Goal: Task Accomplishment & Management: Complete application form

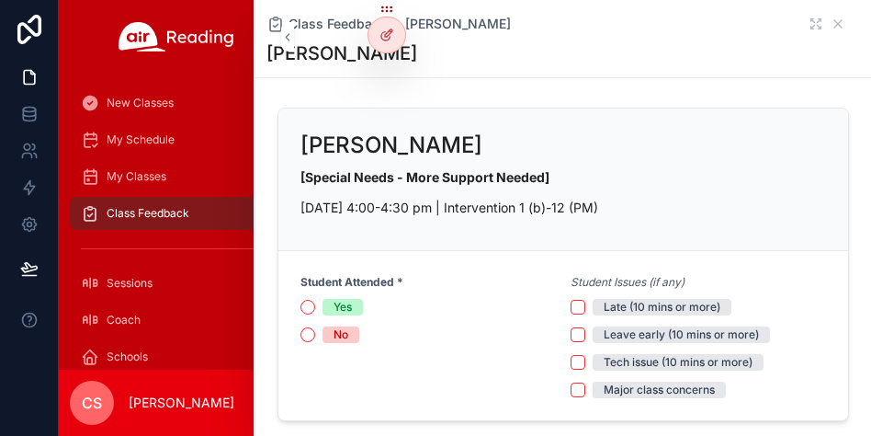
scroll to position [155, 0]
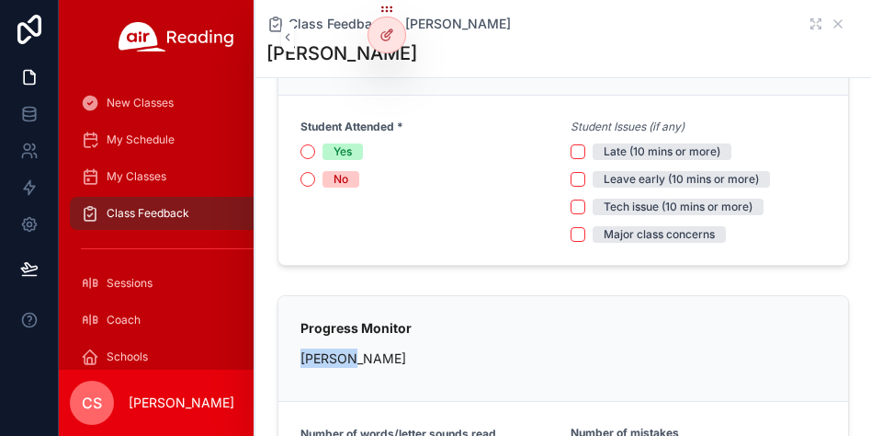
drag, startPoint x: 679, startPoint y: 505, endPoint x: 728, endPoint y: 374, distance: 140.2
click at [729, 356] on div "Progress Monitor Kylee N" at bounding box center [564, 348] width 526 height 61
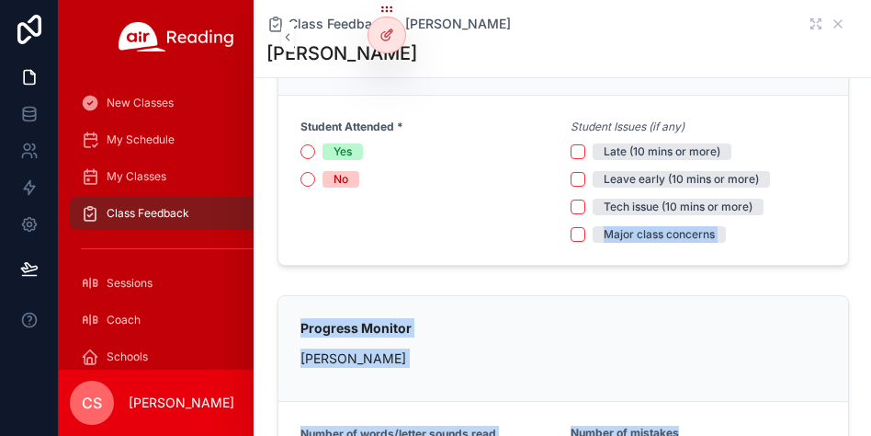
drag, startPoint x: 728, startPoint y: 374, endPoint x: 699, endPoint y: 219, distance: 157.9
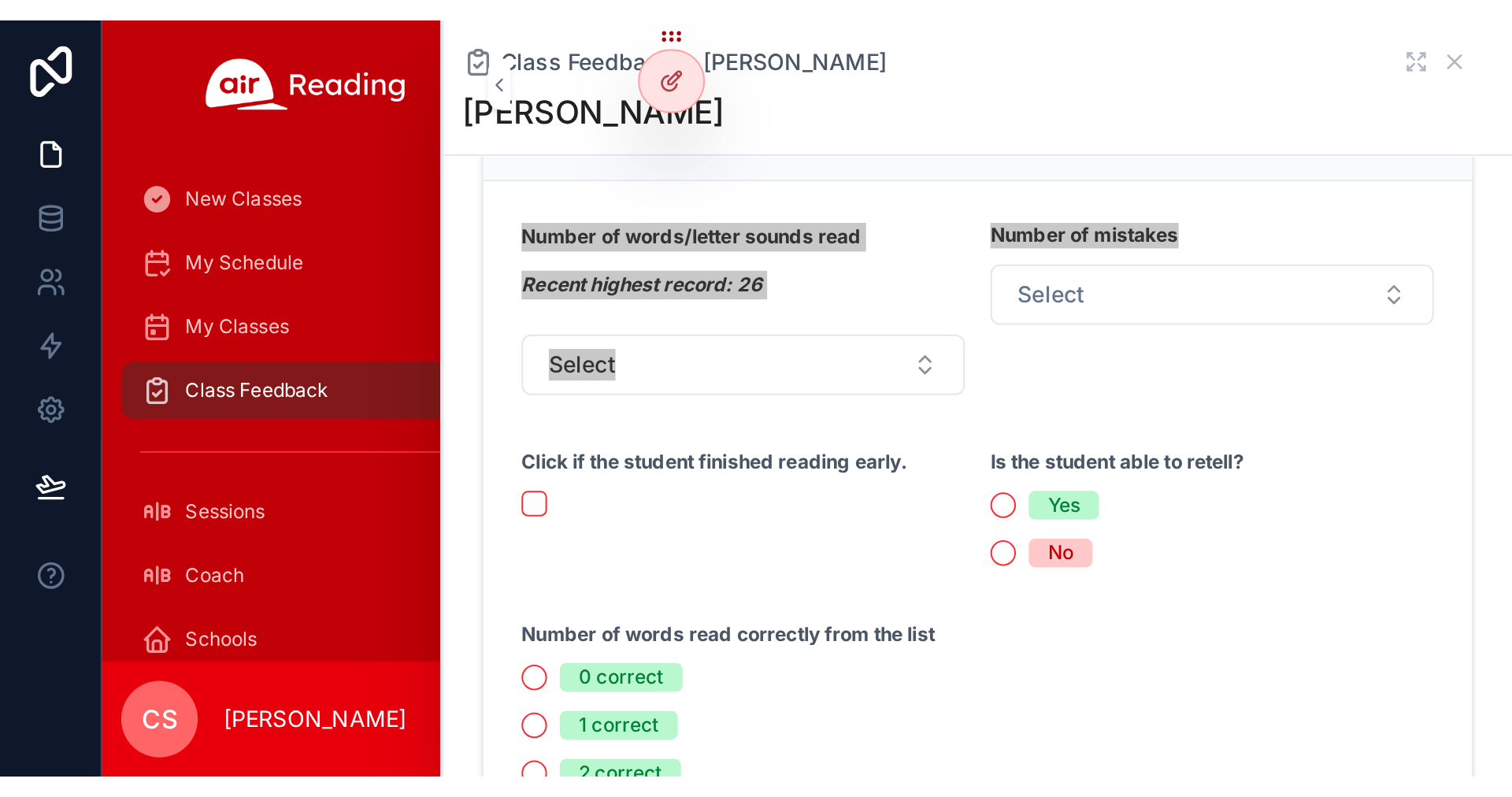
scroll to position [404, 0]
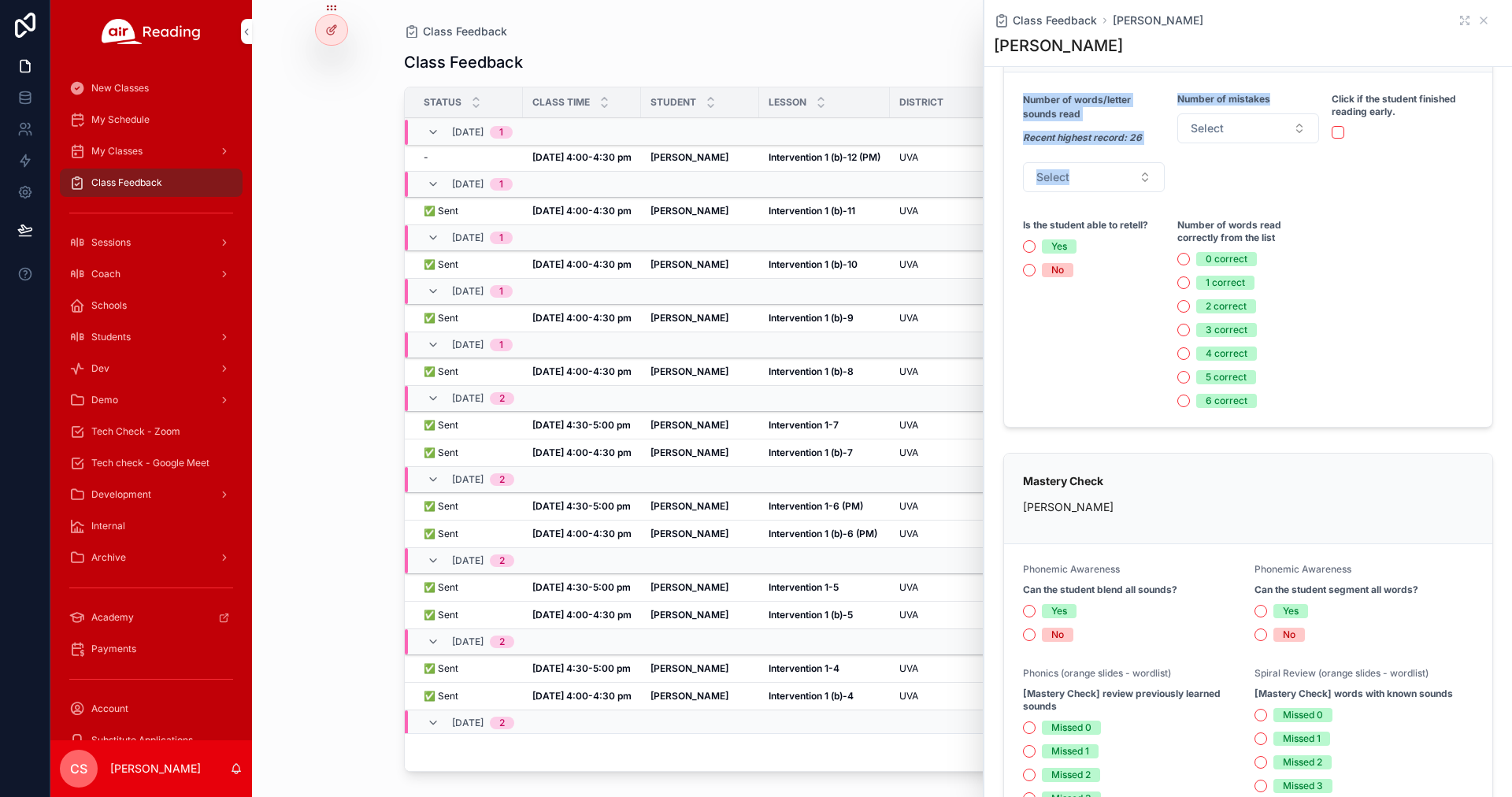
click at [745, 176] on button "Select" at bounding box center [1093, 177] width 141 height 30
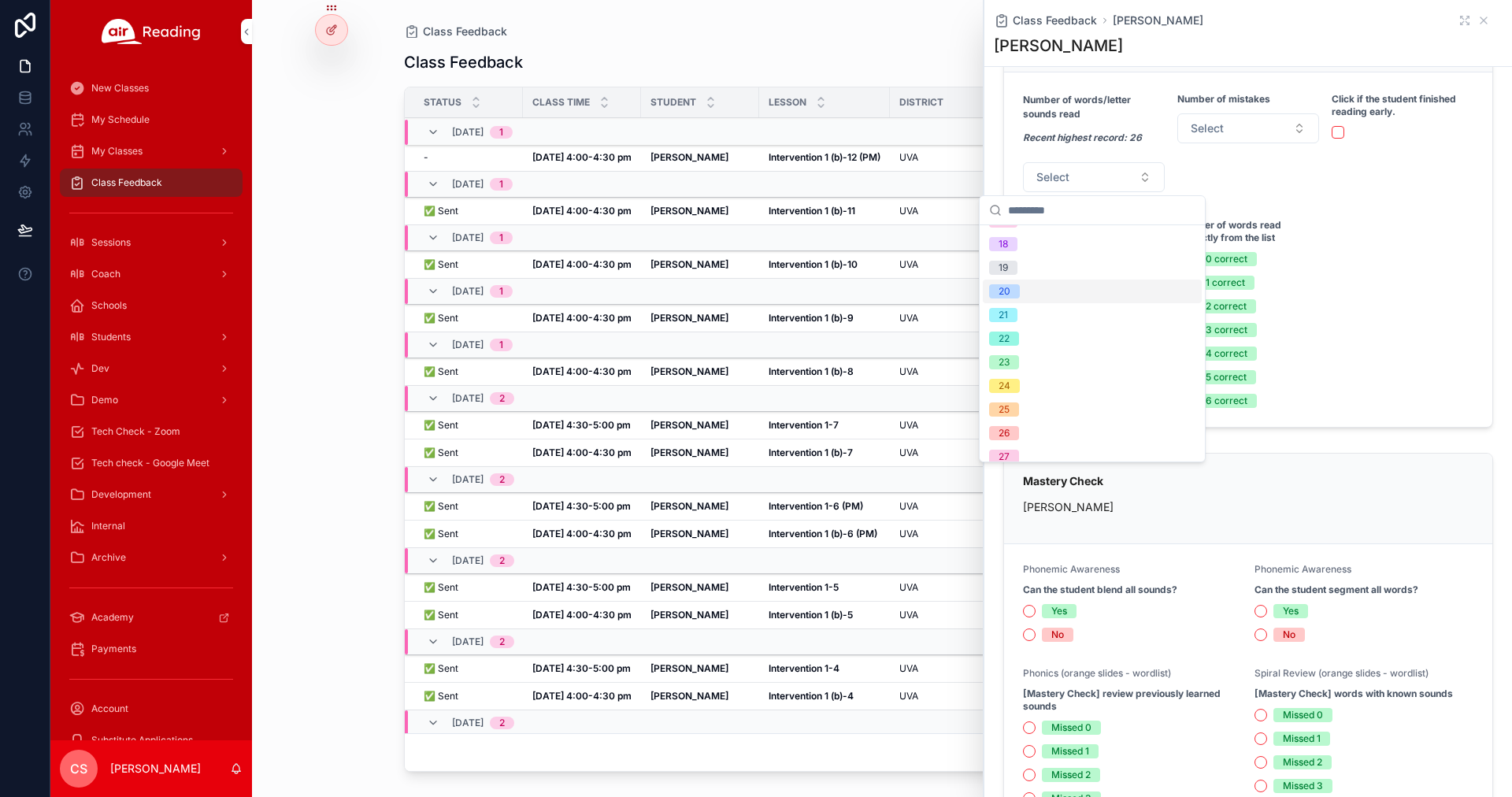
click at [745, 297] on div "20" at bounding box center [1091, 291] width 218 height 24
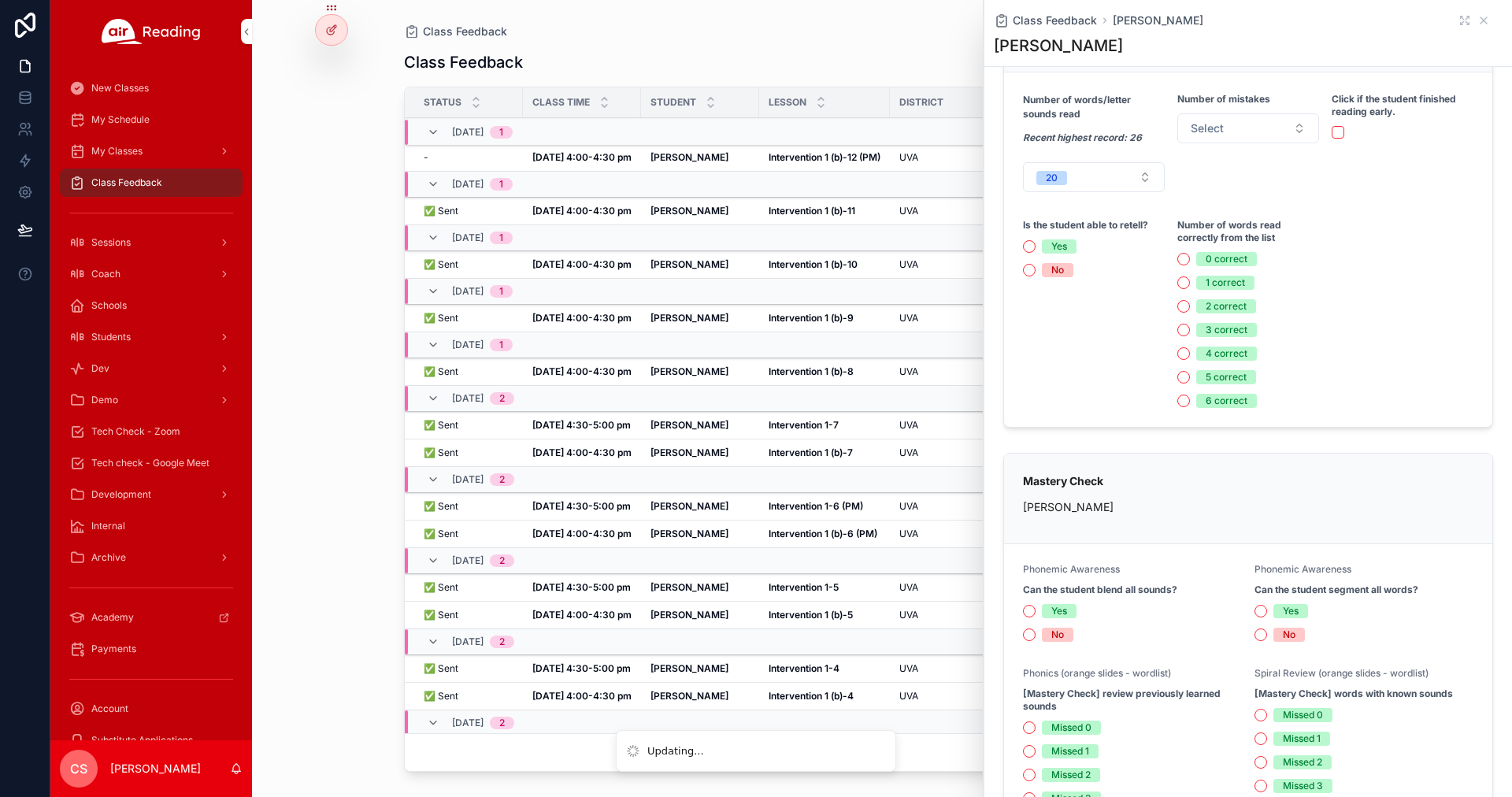
click at [745, 129] on button "Select" at bounding box center [1247, 128] width 141 height 30
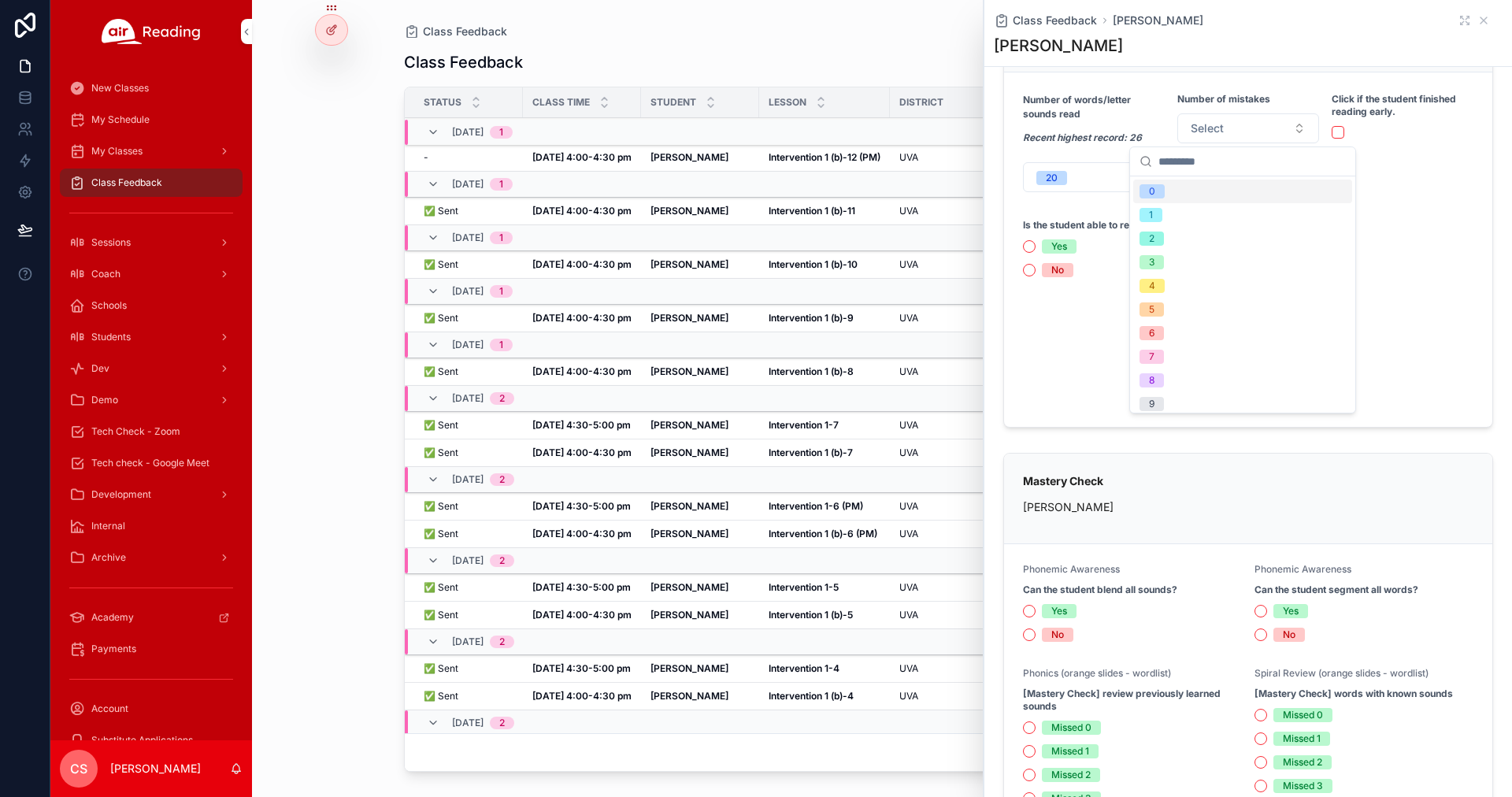
click at [745, 183] on div "0" at bounding box center [1241, 192] width 218 height 24
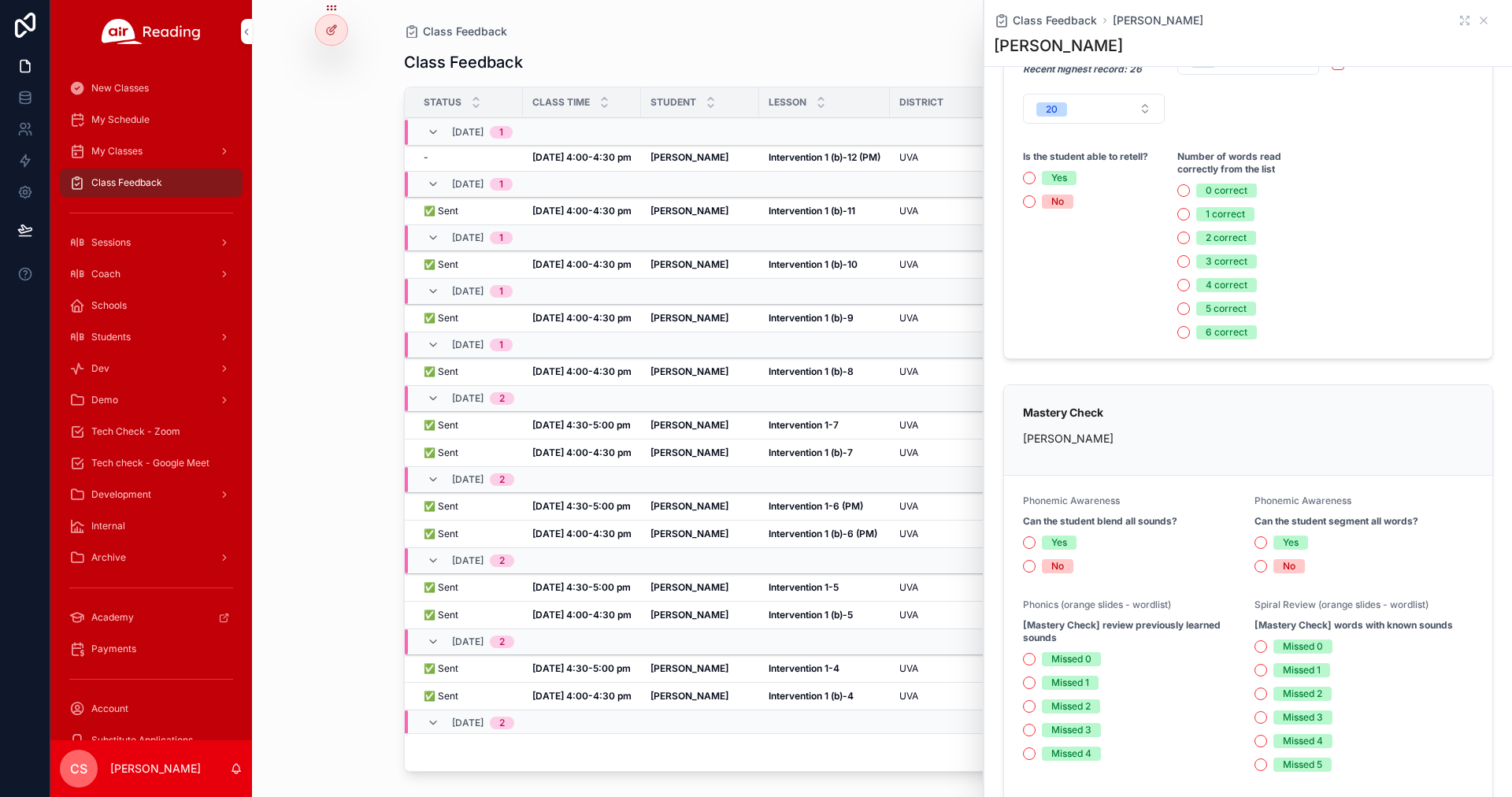
scroll to position [477, 0]
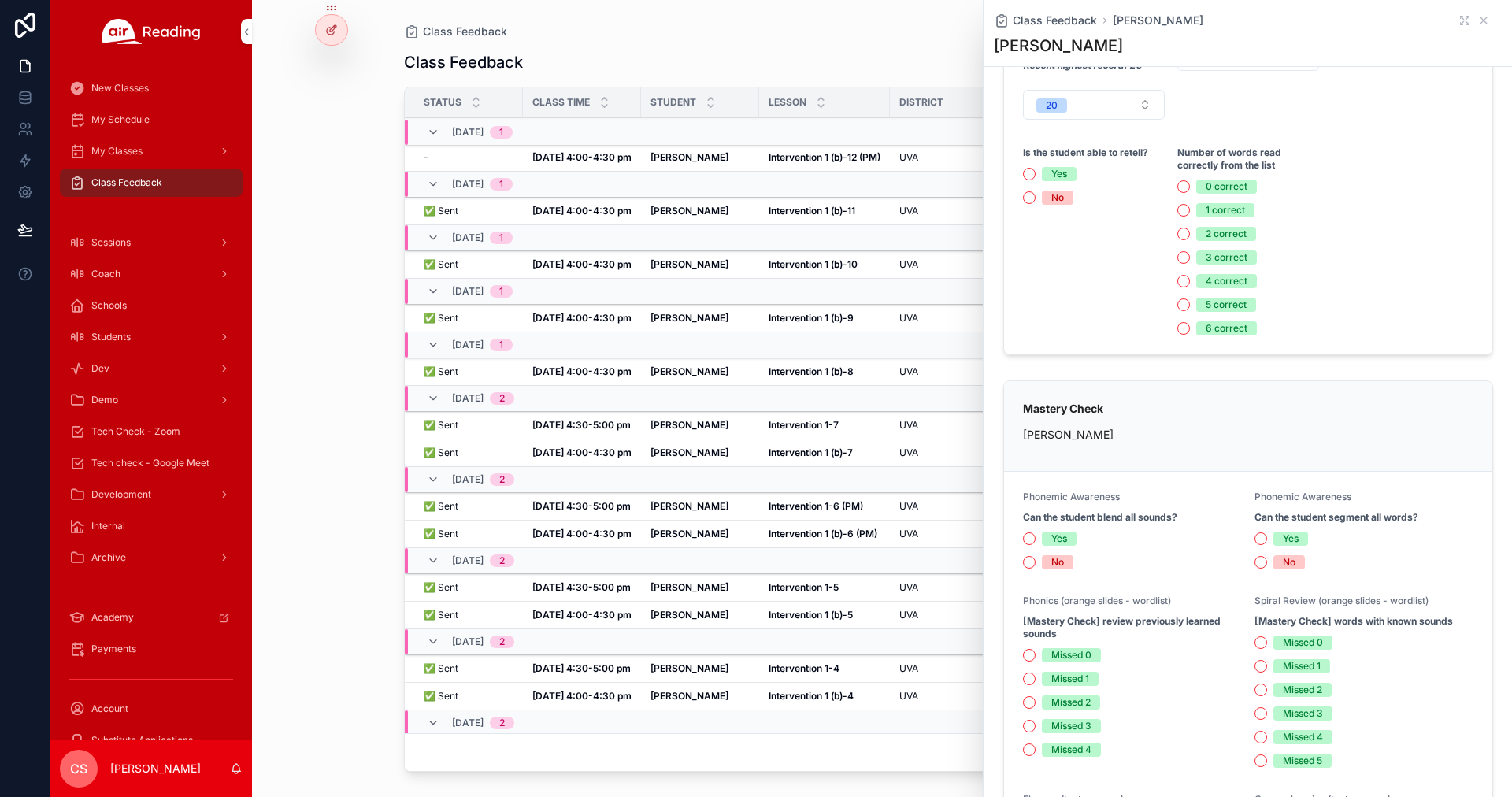
click at [745, 255] on button "3 correct" at bounding box center [1183, 257] width 13 height 13
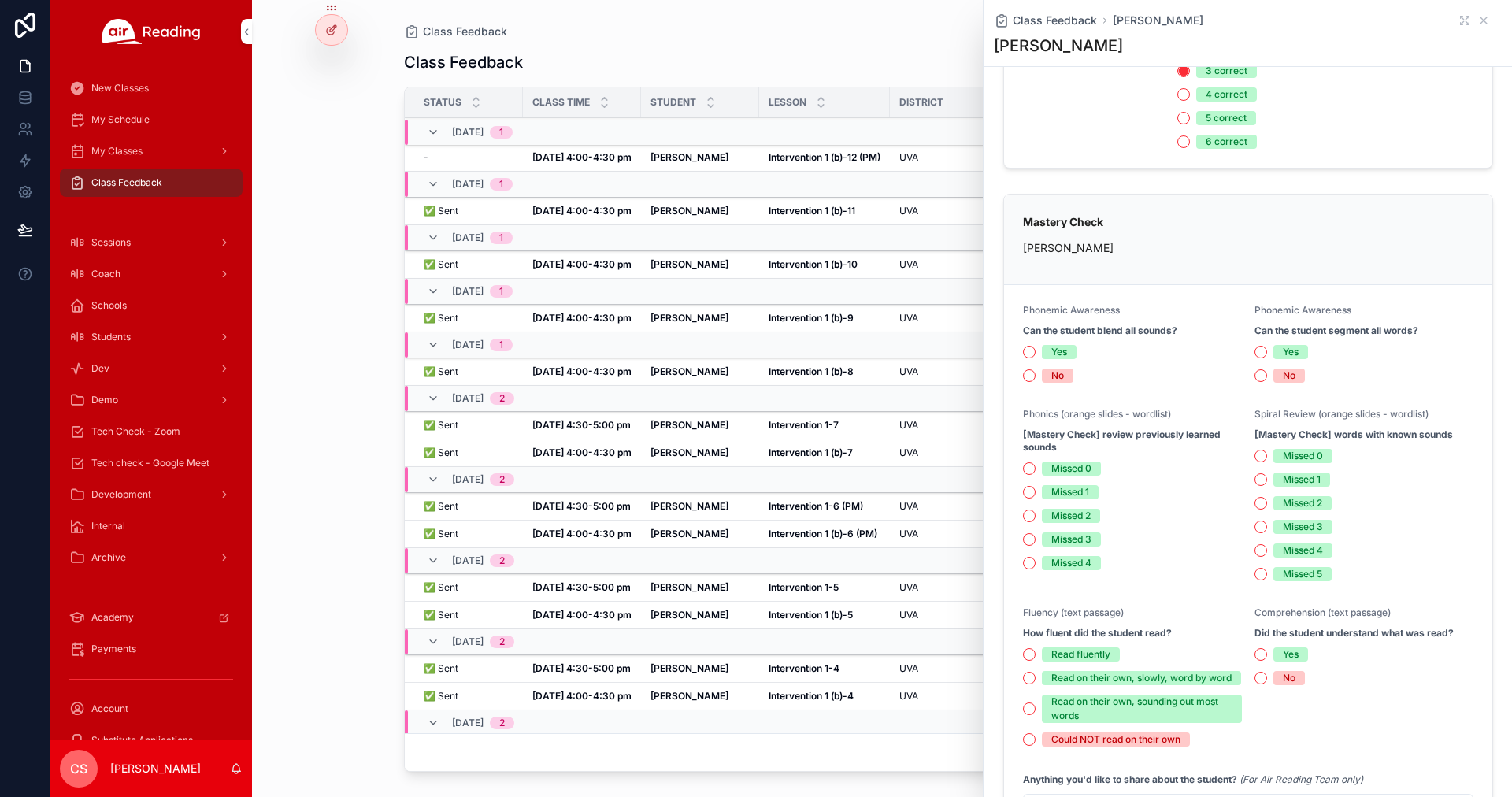
scroll to position [689, 0]
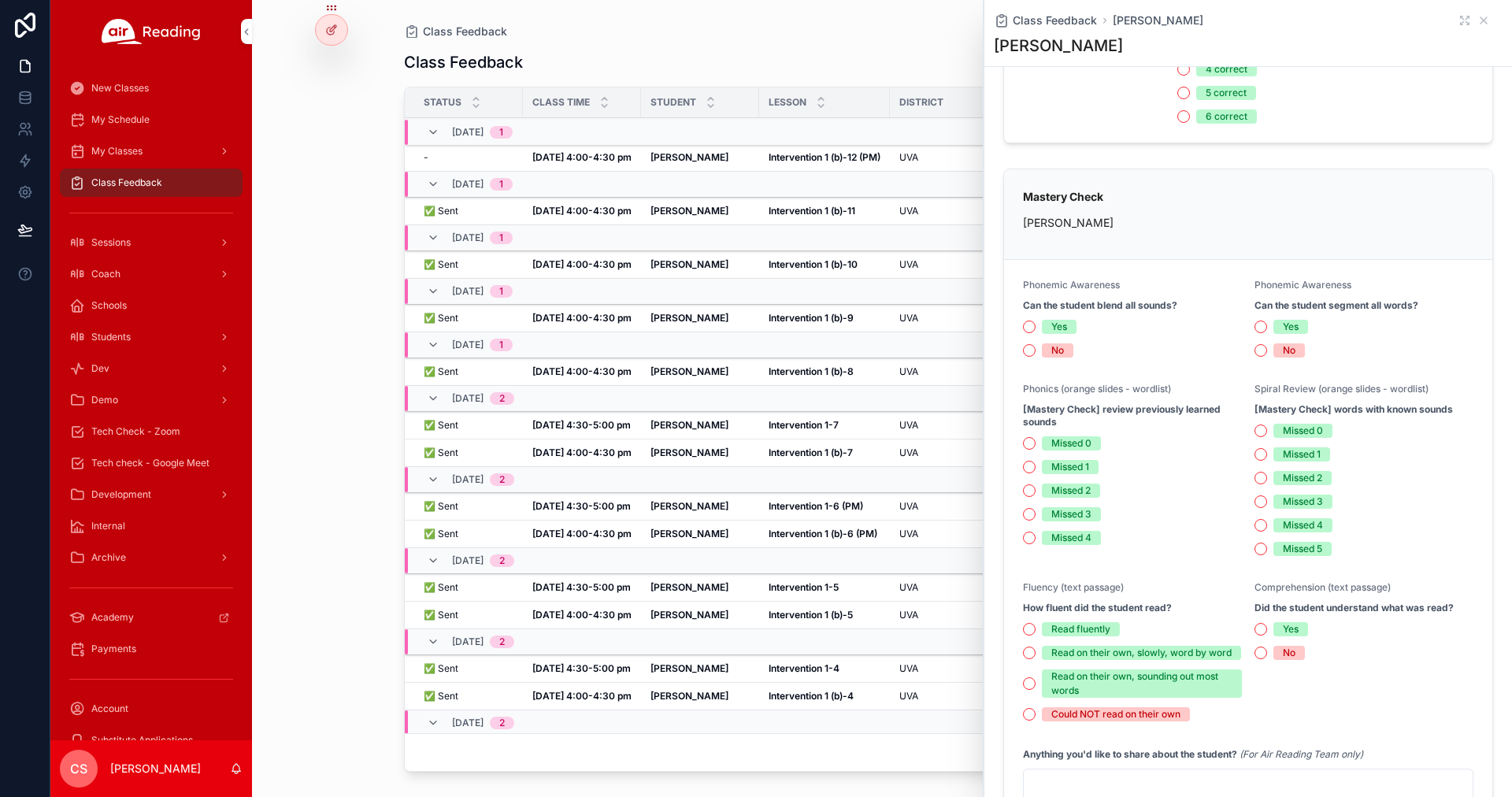
click at [745, 325] on button "Yes" at bounding box center [1029, 327] width 13 height 13
click at [745, 323] on button "Yes" at bounding box center [1260, 327] width 13 height 13
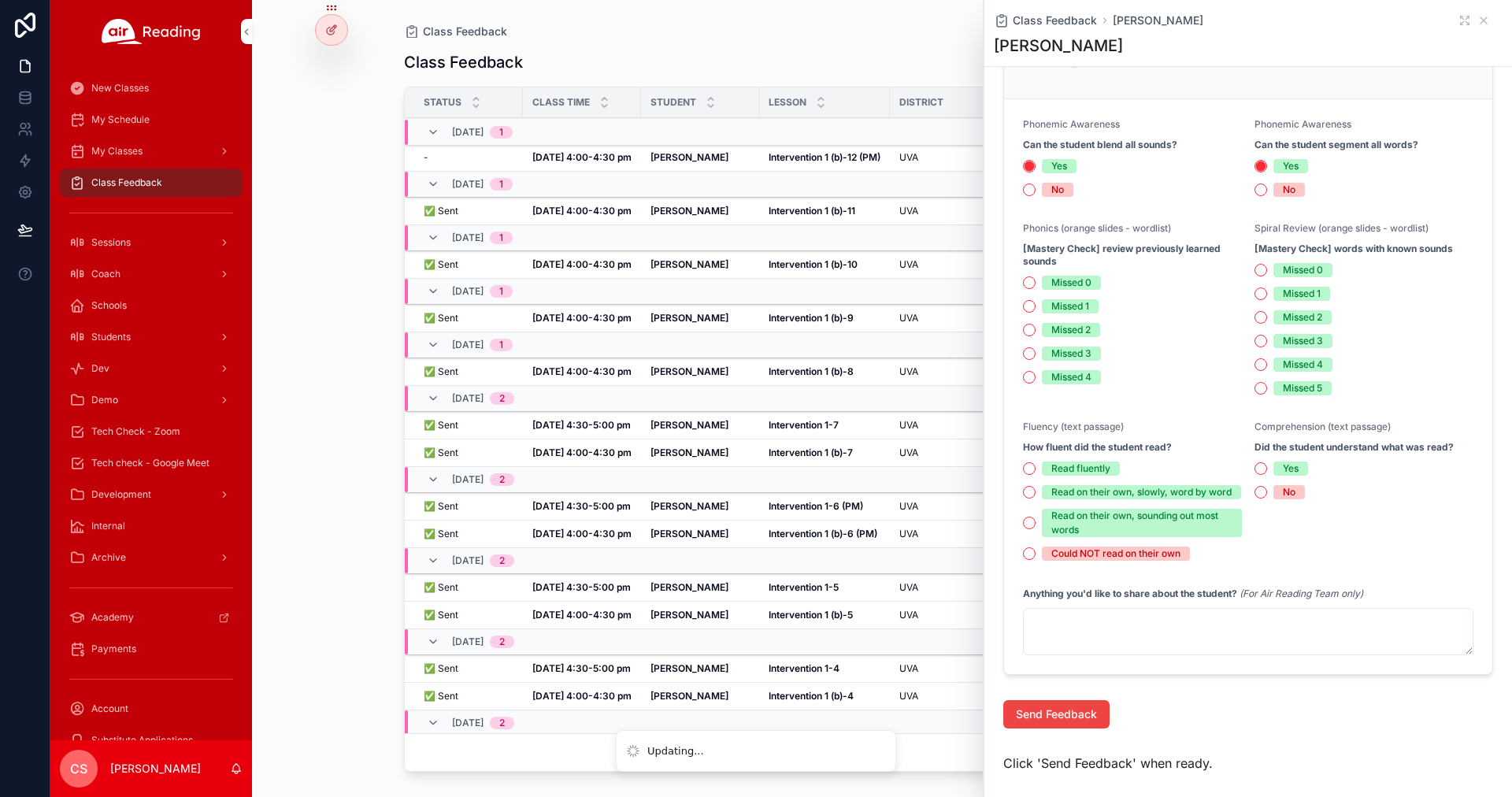
scroll to position [888, 0]
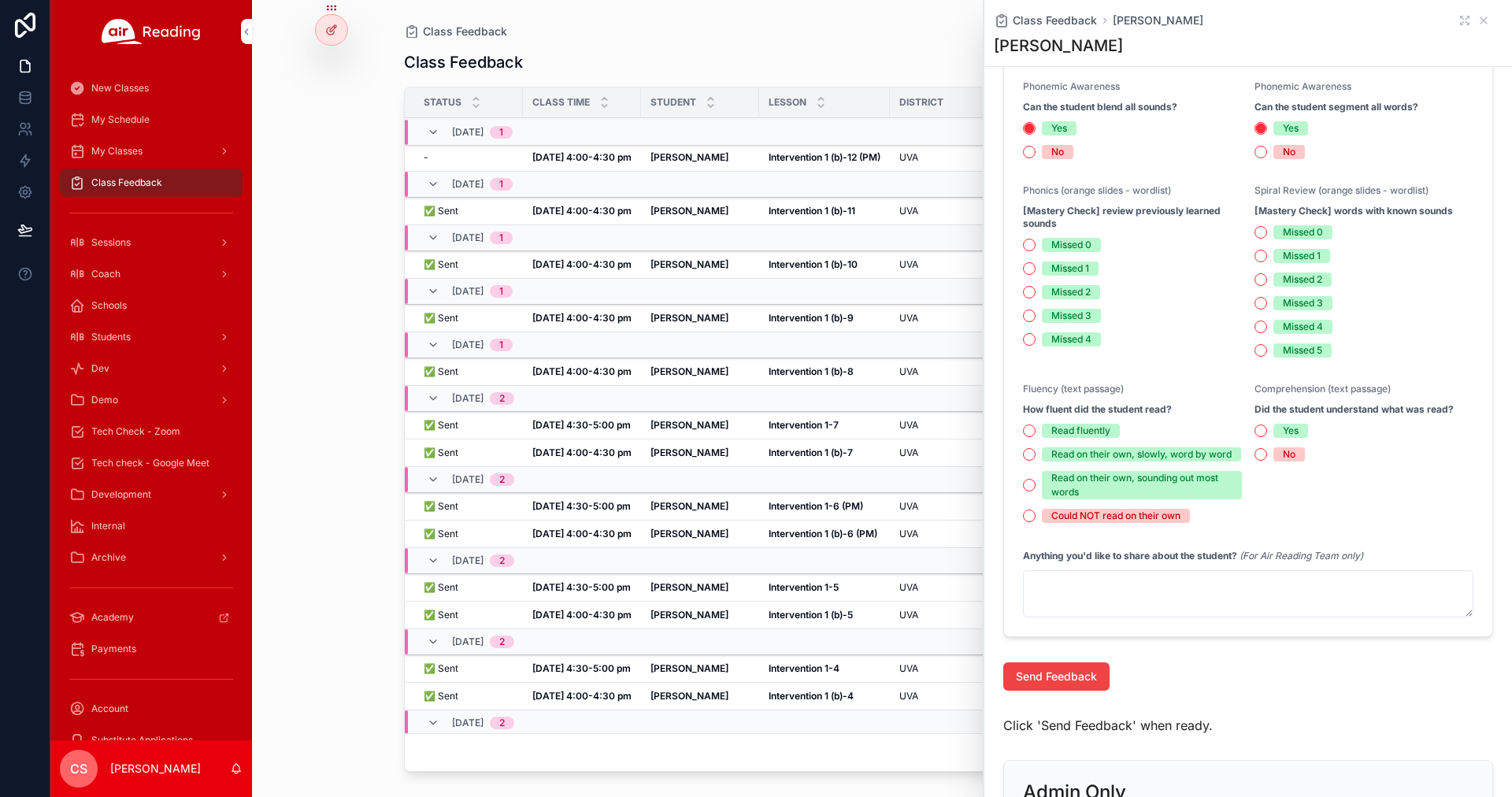
click at [745, 373] on textarea "scrollable content" at bounding box center [1248, 593] width 451 height 47
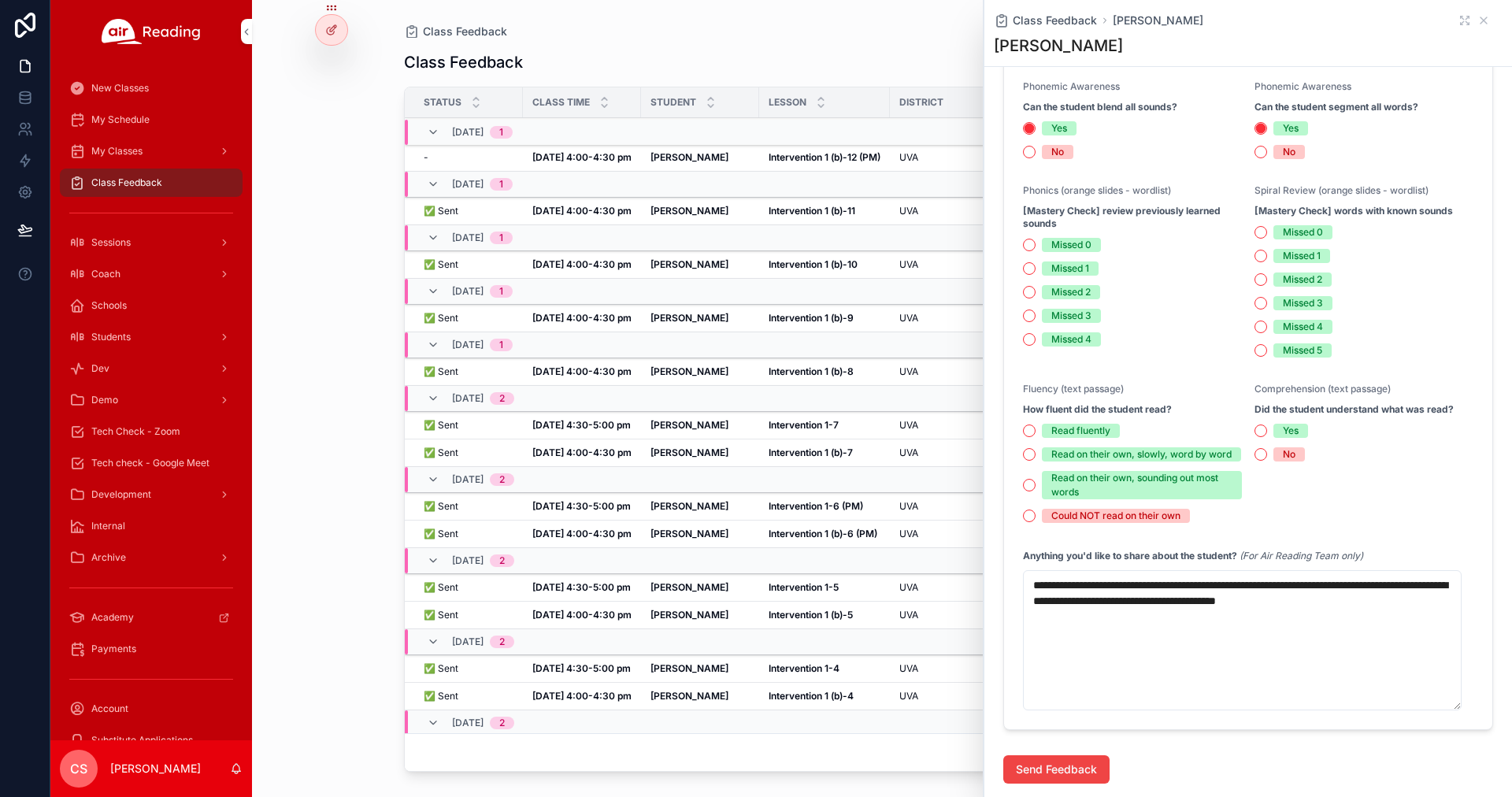
click at [745, 373] on textarea "**********" at bounding box center [1242, 640] width 439 height 141
click at [745, 373] on textarea "**********" at bounding box center [1242, 648] width 439 height 156
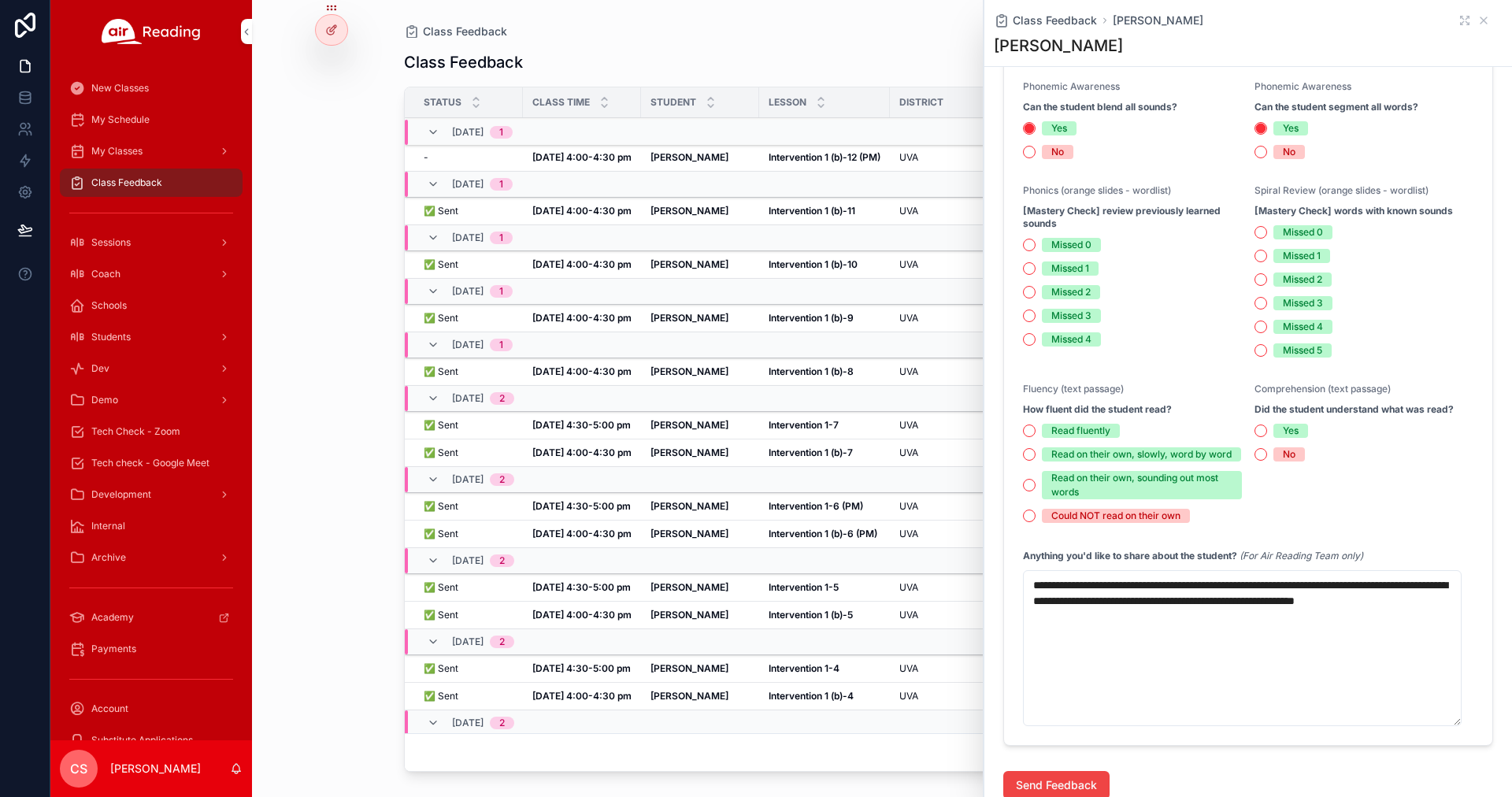
click at [745, 373] on textarea "**********" at bounding box center [1242, 648] width 439 height 156
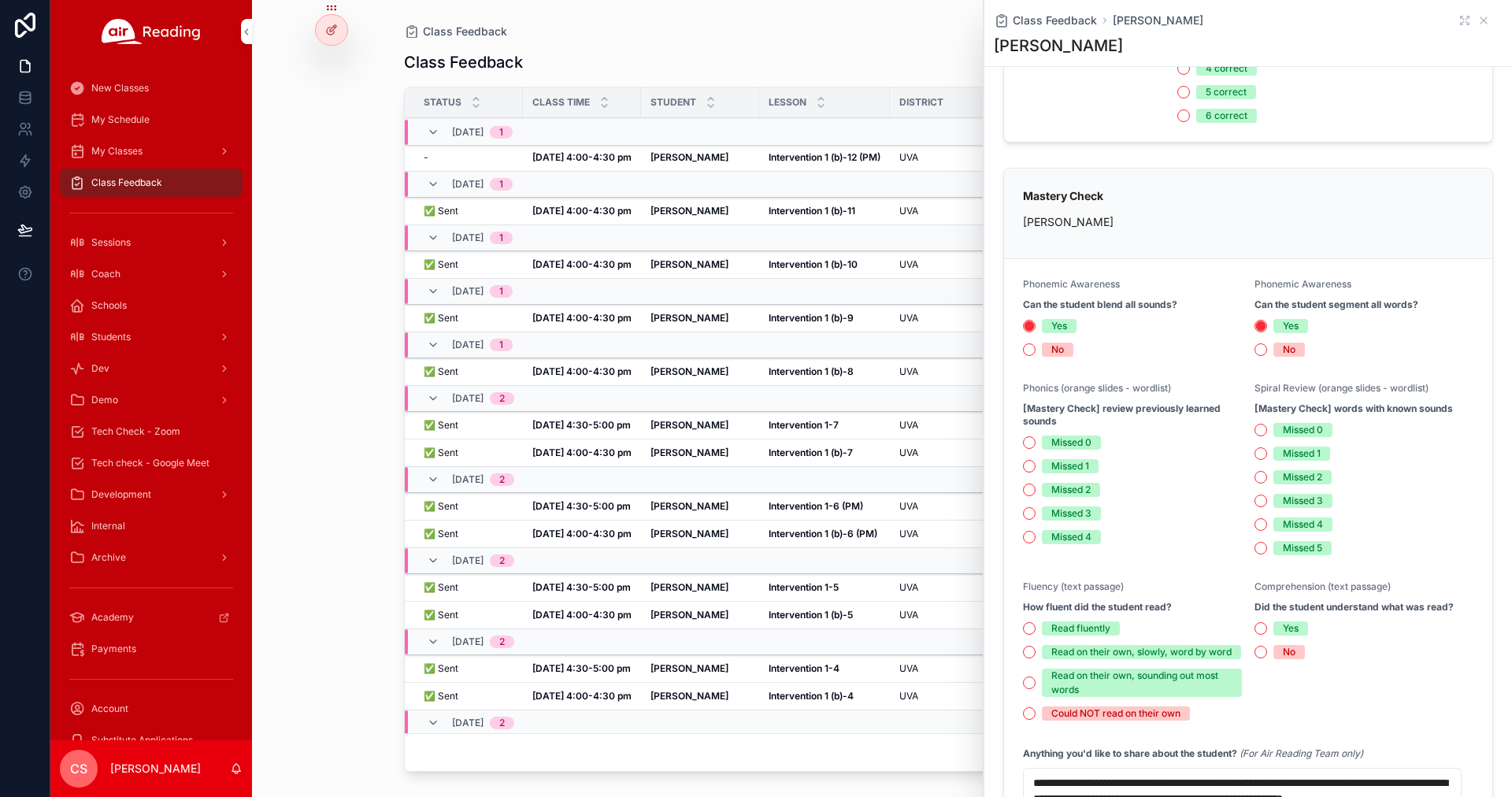
scroll to position [698, 0]
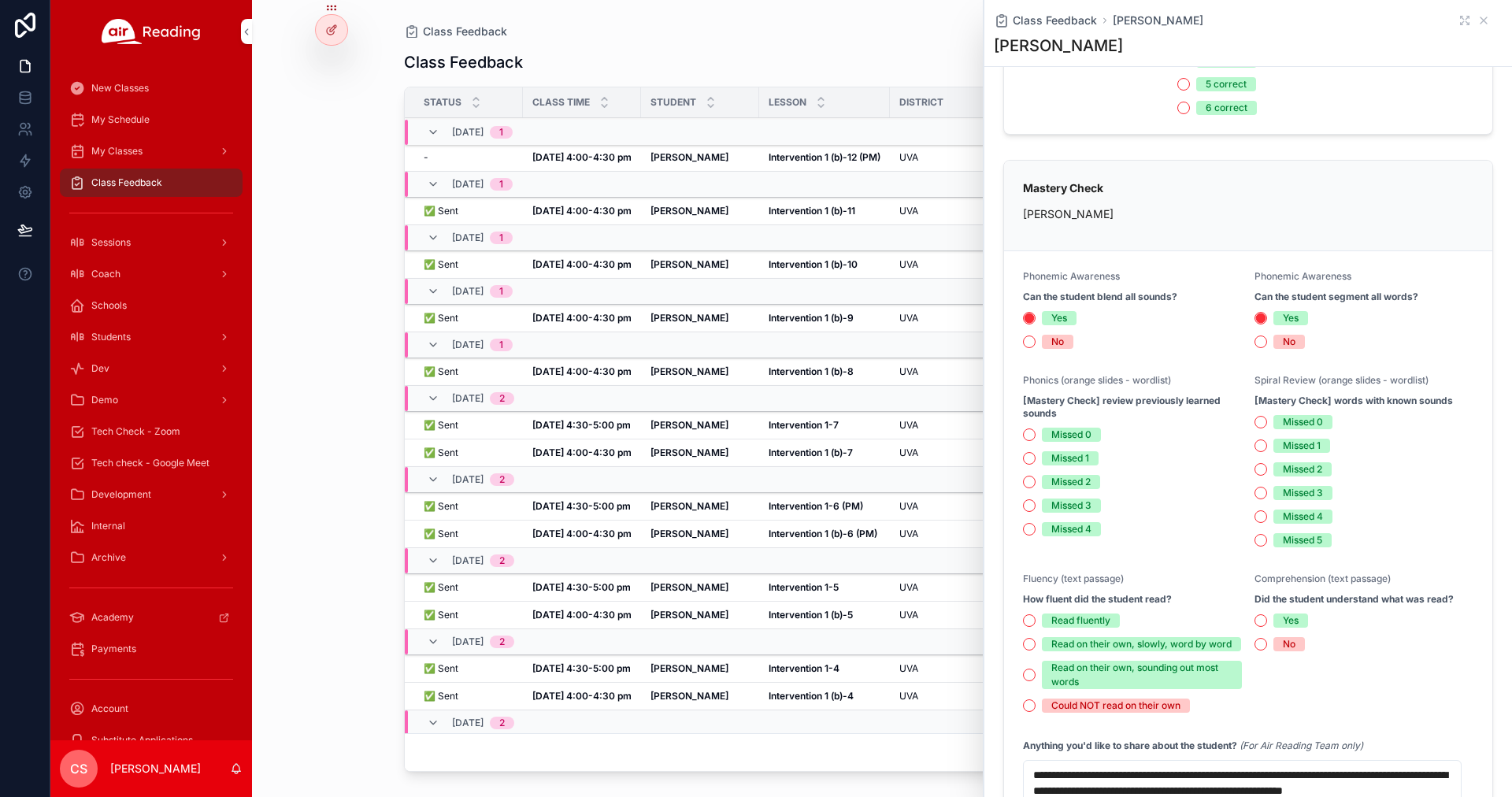
click at [745, 373] on button "Missed 1" at bounding box center [1029, 458] width 13 height 13
click at [745, 373] on button "Missed 3" at bounding box center [1260, 493] width 13 height 13
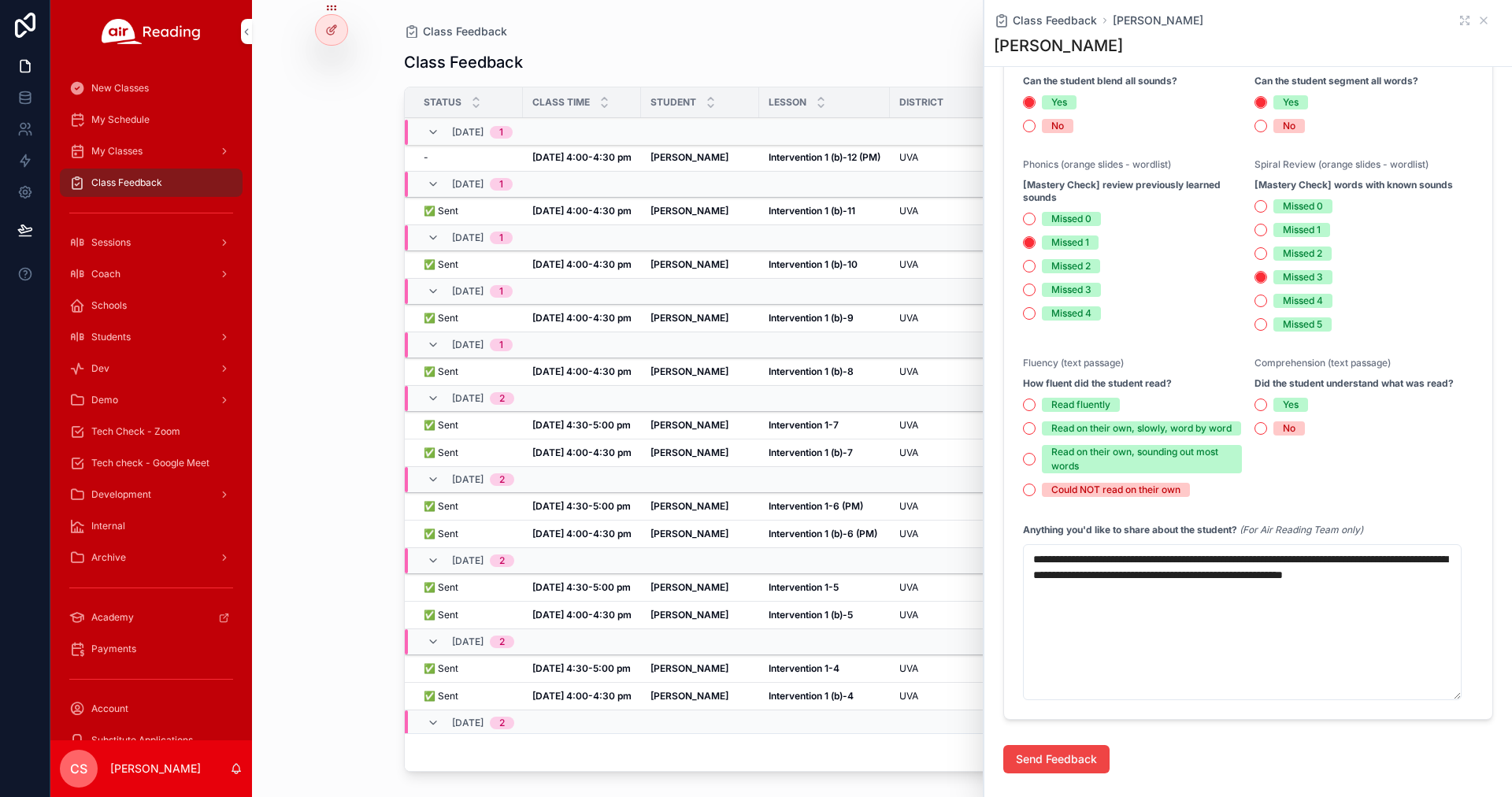
scroll to position [915, 0]
click at [745, 373] on button "Read on their own, sounding out most words" at bounding box center [1029, 458] width 13 height 13
click at [745, 373] on textarea "**********" at bounding box center [1242, 620] width 439 height 156
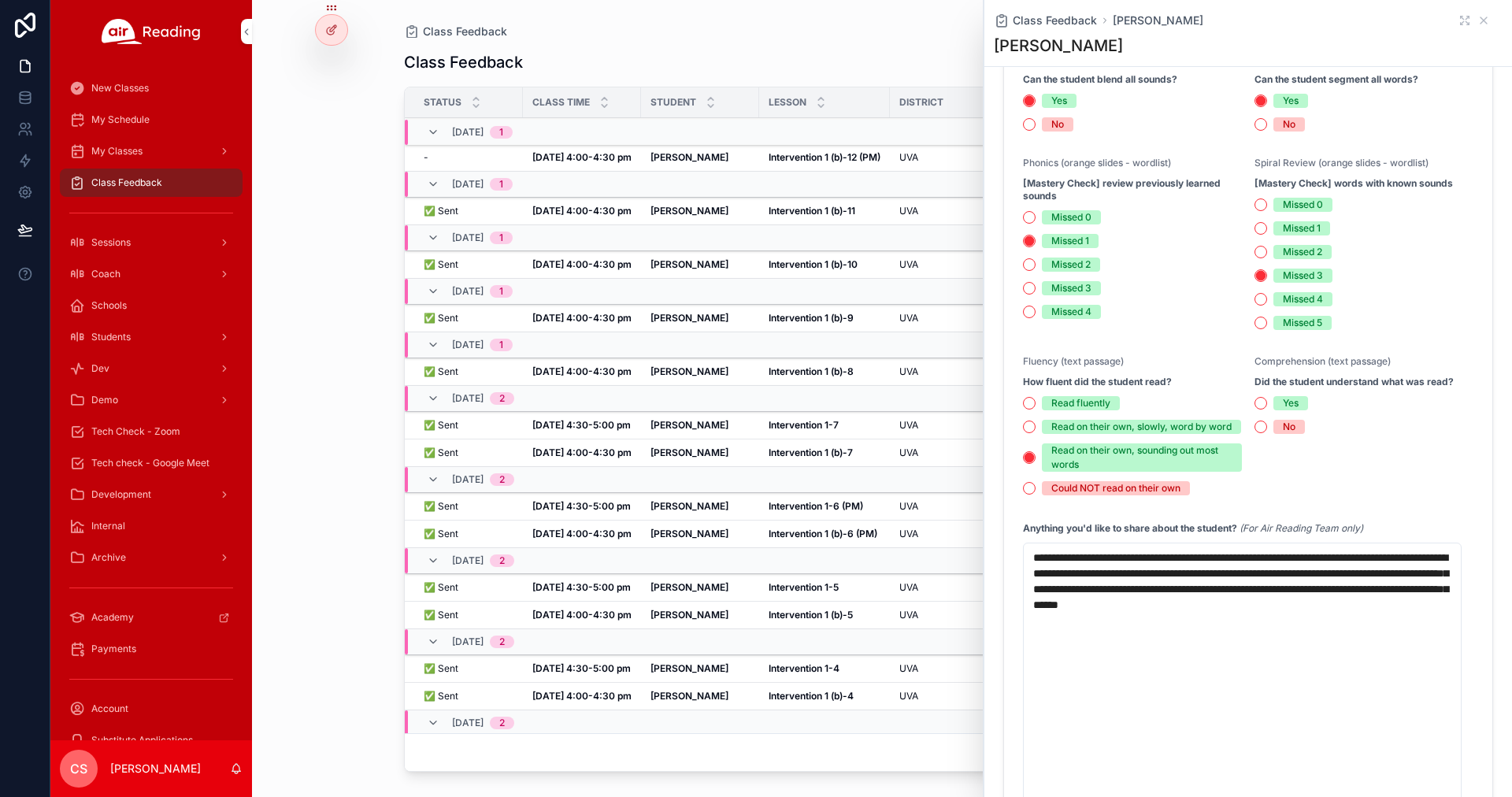
type textarea "**********"
click at [745, 373] on textarea "**********" at bounding box center [1242, 683] width 439 height 282
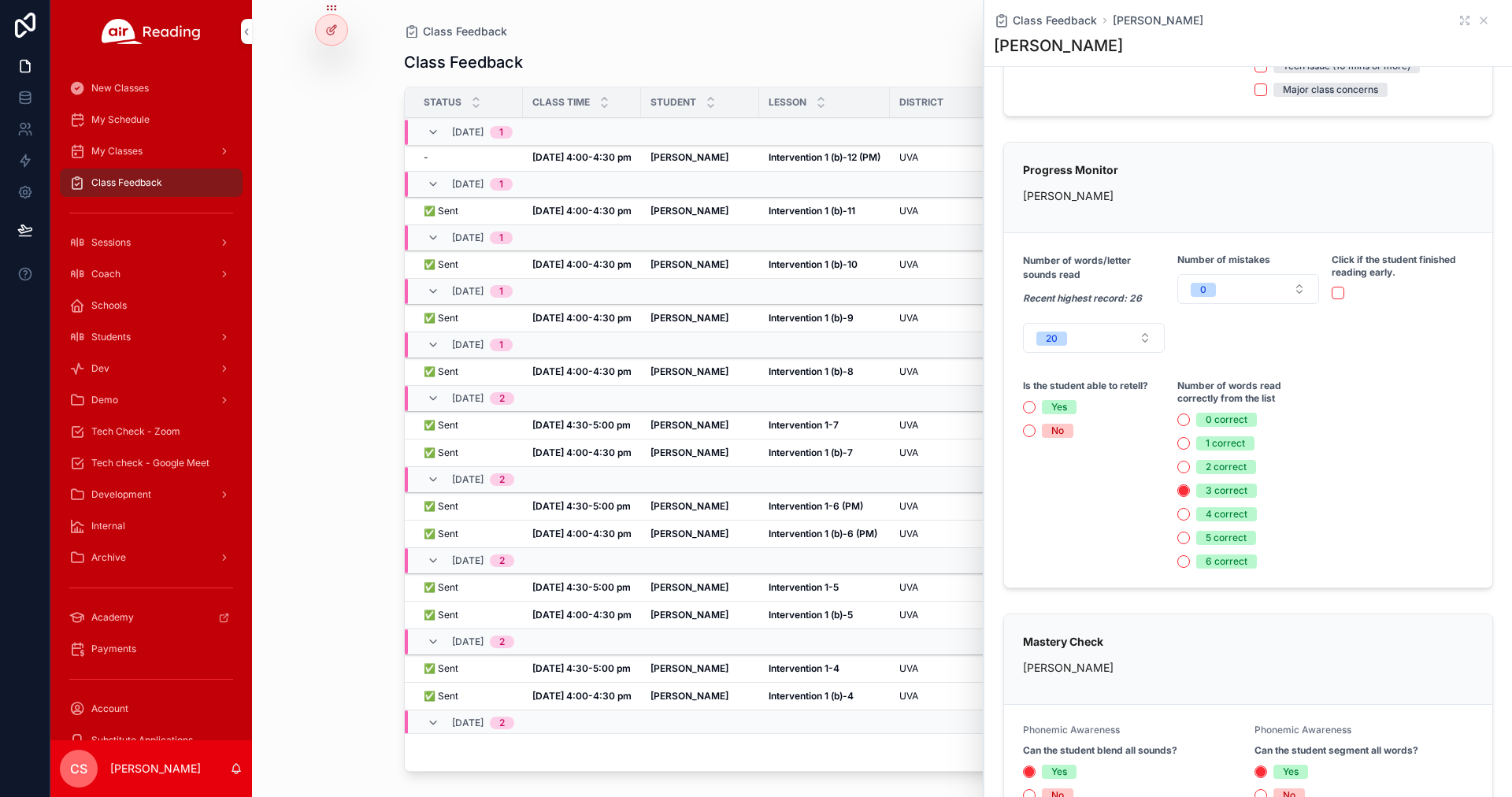
scroll to position [0, 0]
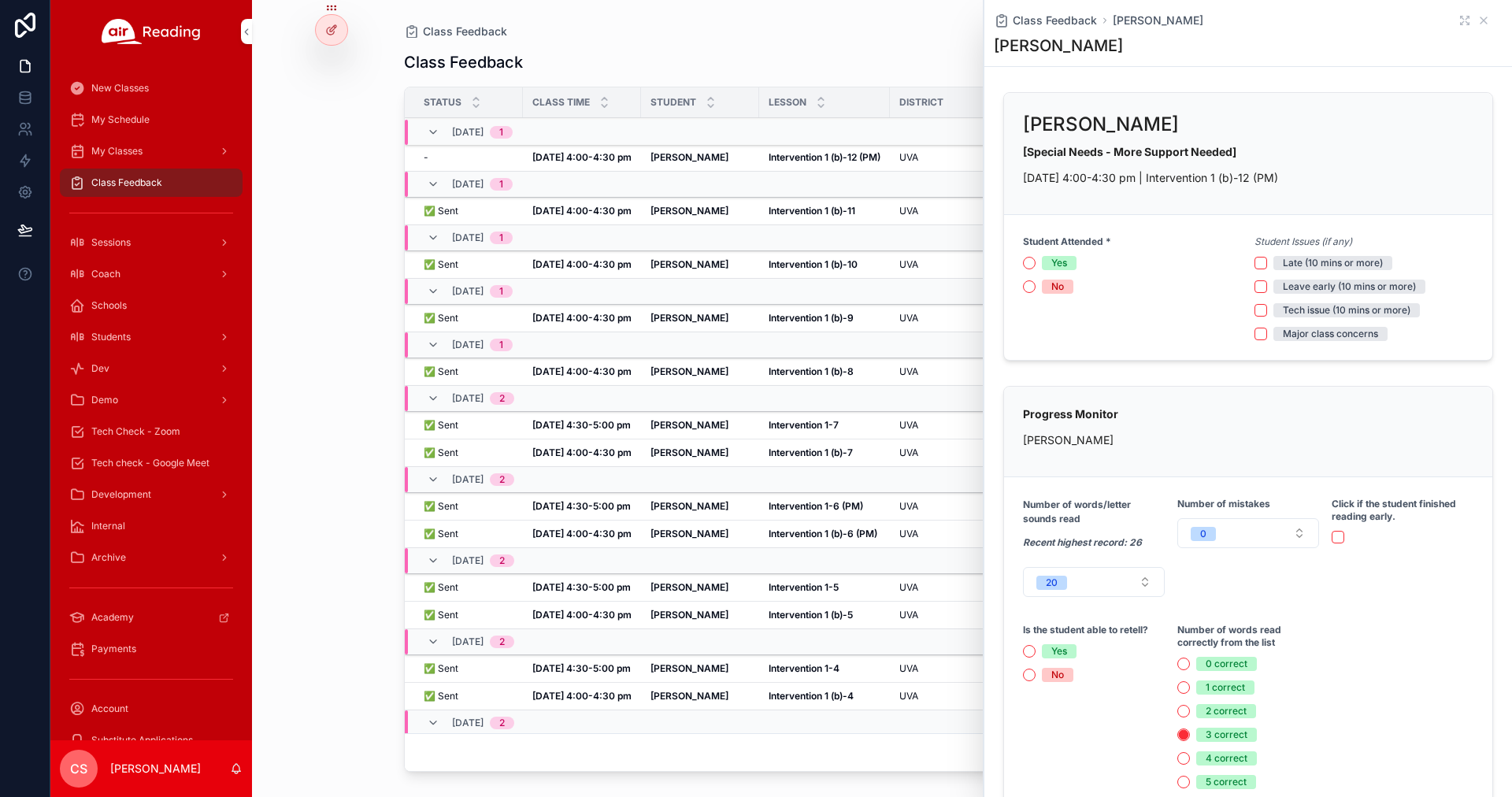
click at [745, 261] on button "Yes" at bounding box center [1029, 263] width 13 height 13
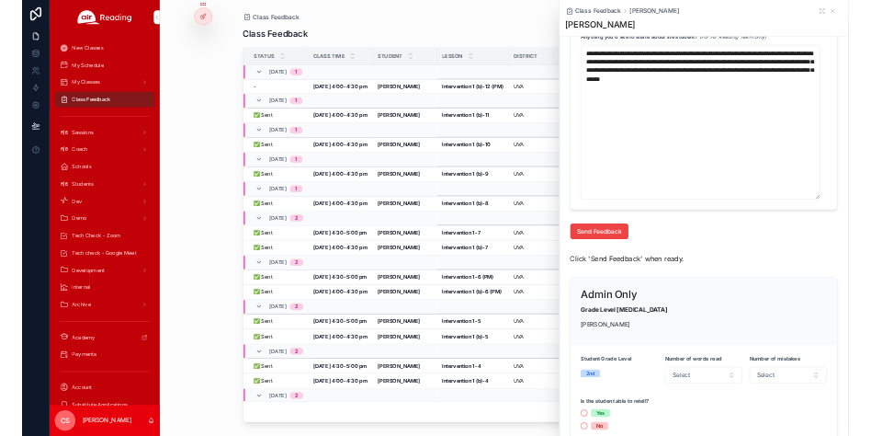
scroll to position [1663, 0]
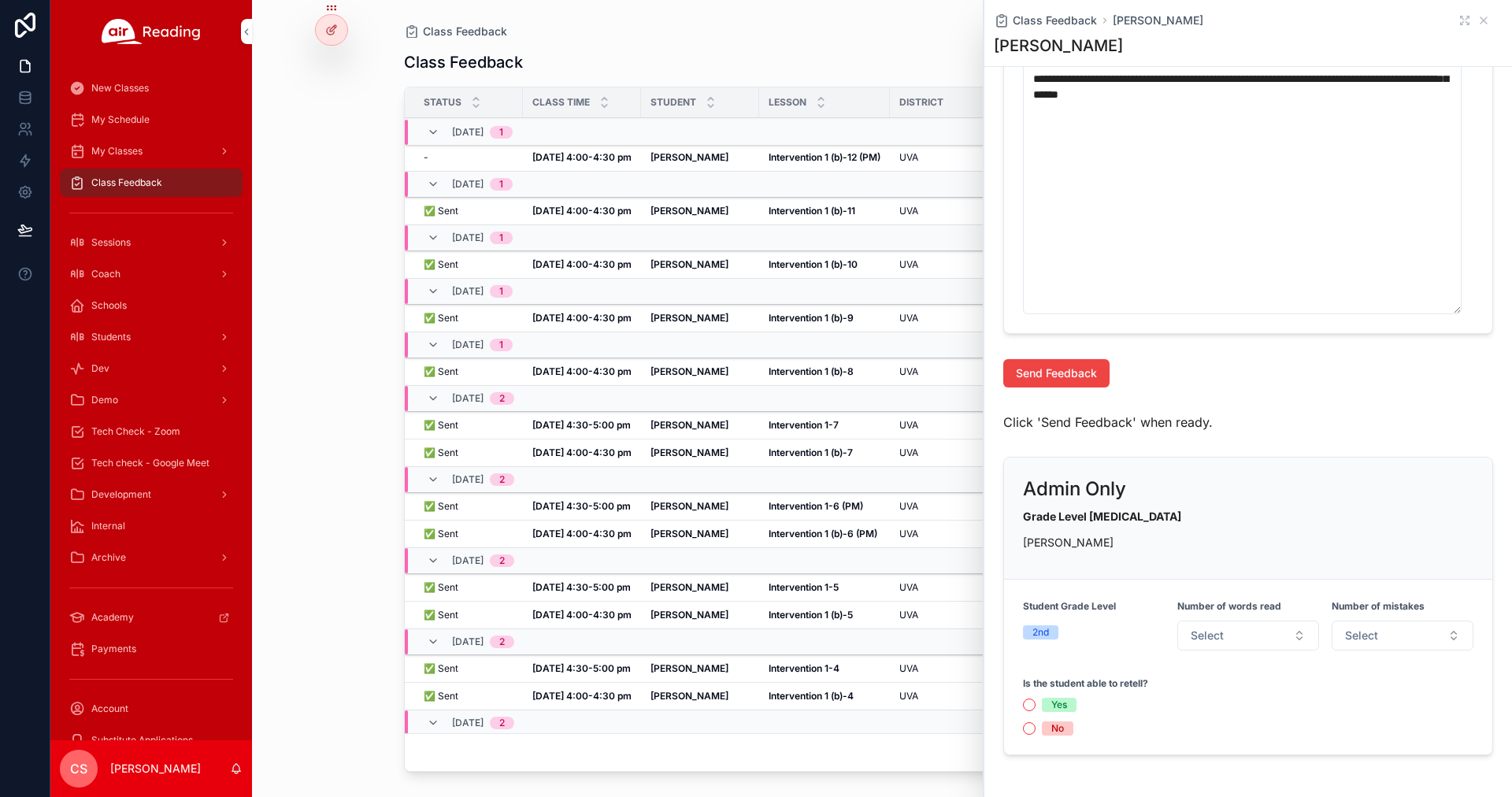
click at [745, 373] on span "Send Feedback" at bounding box center [1056, 373] width 81 height 15
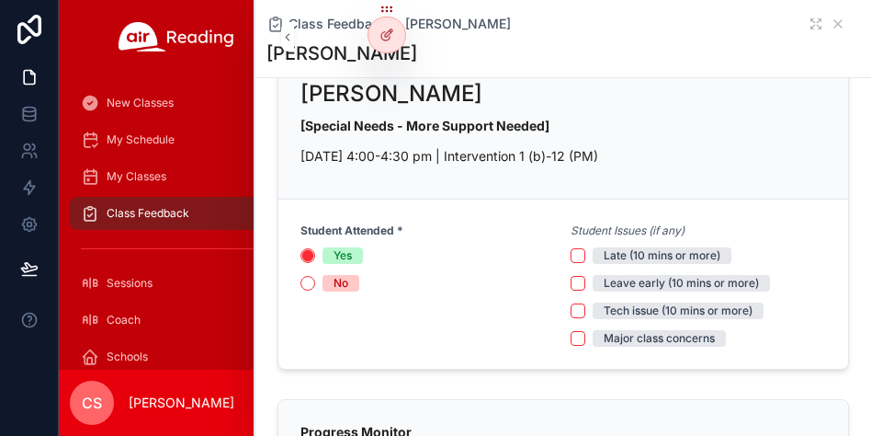
scroll to position [0, 0]
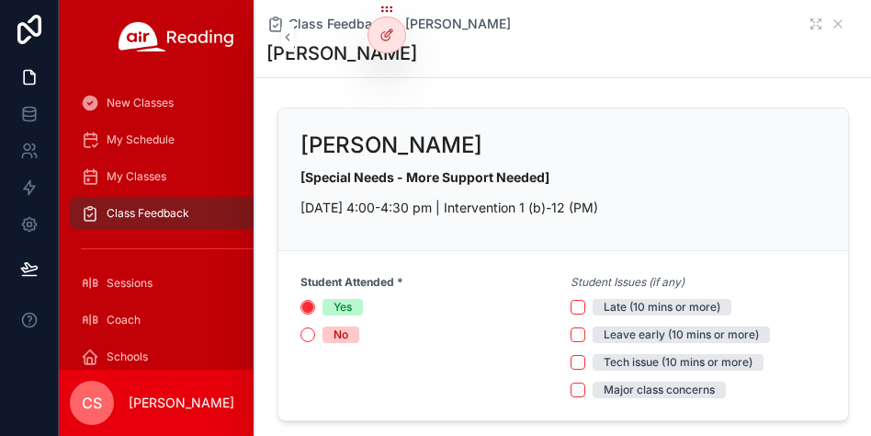
click at [138, 210] on span "Class Feedback" at bounding box center [148, 213] width 83 height 15
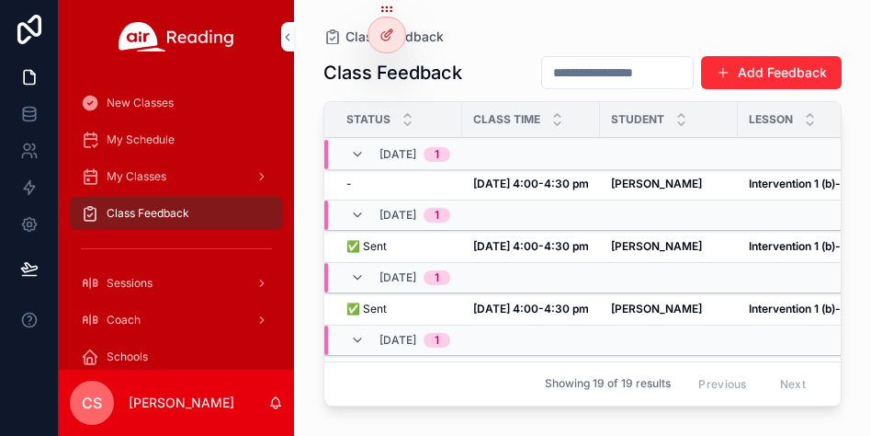
click at [482, 190] on strong "[DATE] 4:00-4:30 pm" at bounding box center [531, 183] width 116 height 14
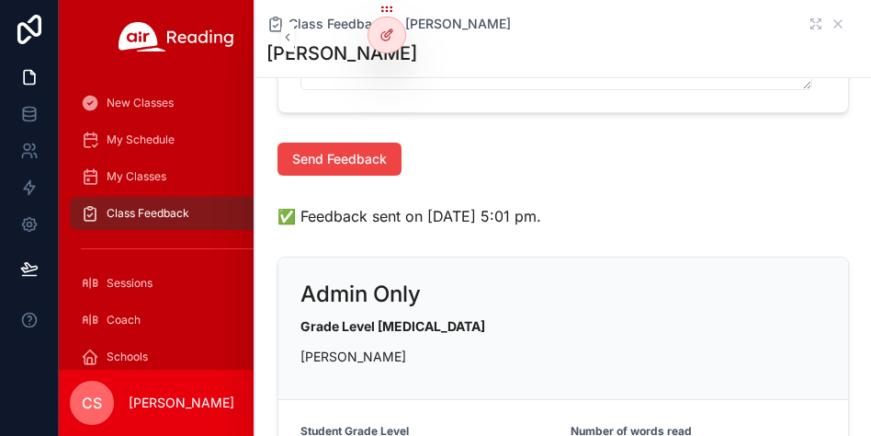
scroll to position [2019, 0]
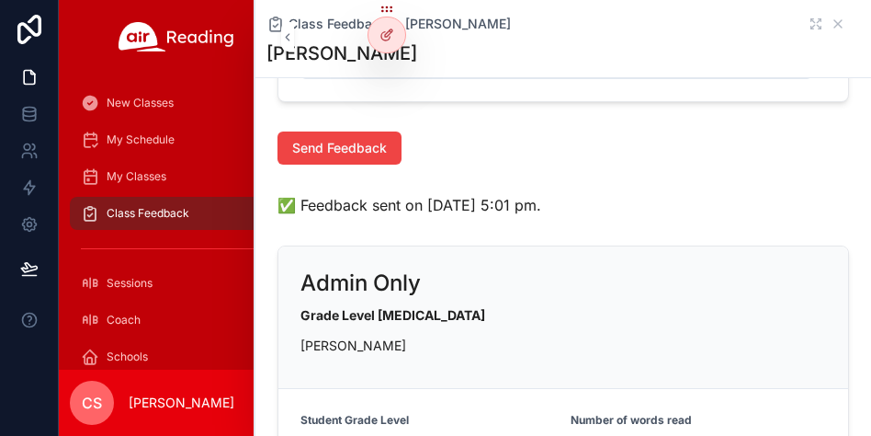
click at [318, 157] on span "Send Feedback" at bounding box center [339, 148] width 95 height 18
click at [173, 206] on span "Class Feedback" at bounding box center [148, 213] width 83 height 15
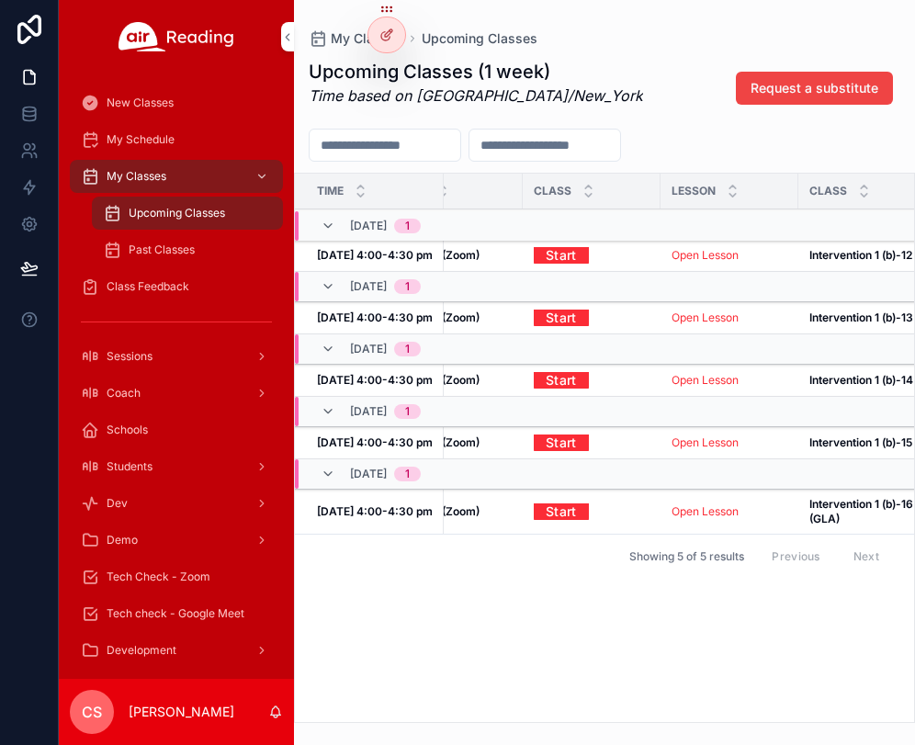
scroll to position [0, 198]
click at [545, 260] on link "Start" at bounding box center [560, 255] width 55 height 28
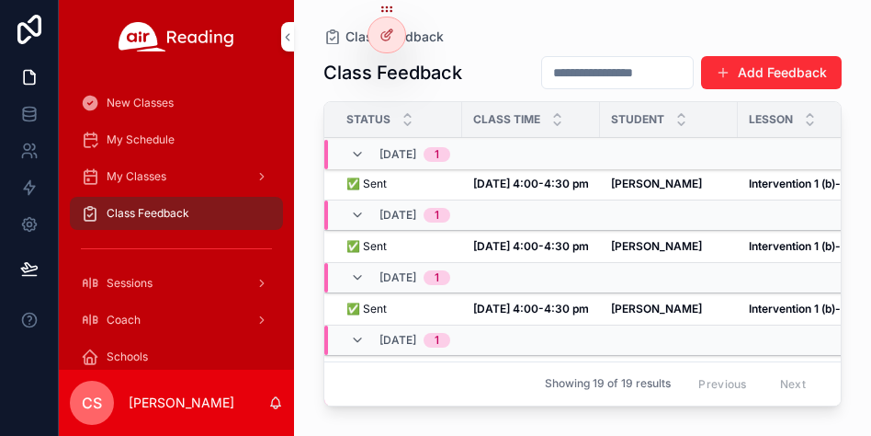
click at [135, 141] on span "My Schedule" at bounding box center [141, 139] width 68 height 15
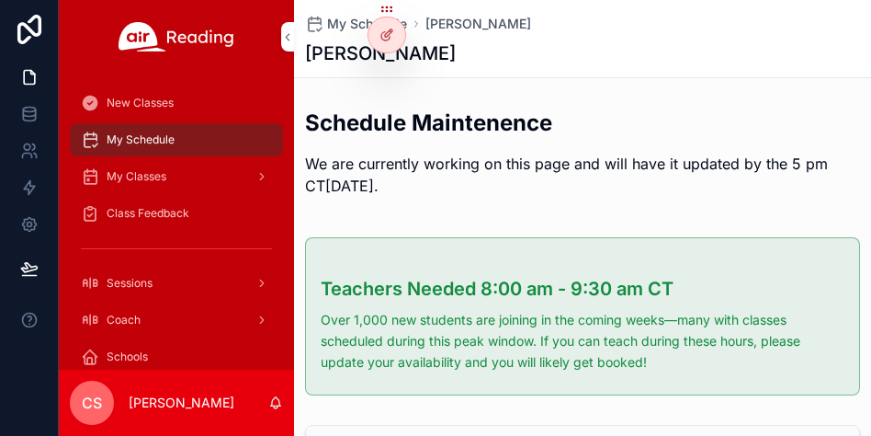
click at [150, 174] on span "My Classes" at bounding box center [137, 176] width 60 height 15
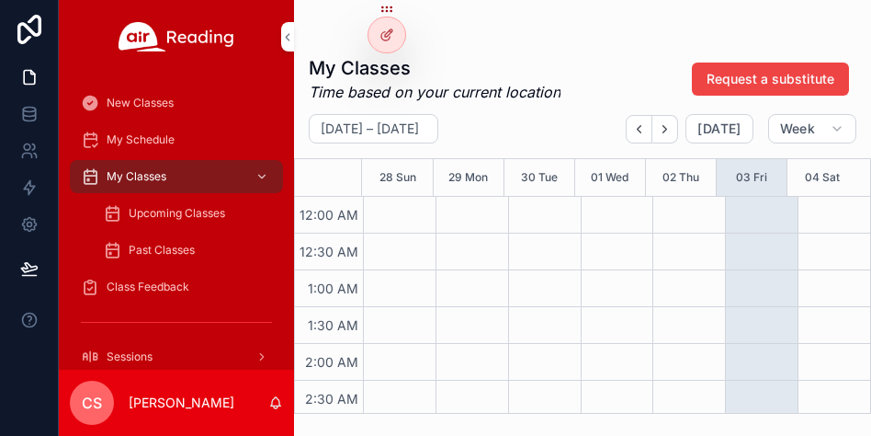
click at [155, 213] on span "Upcoming Classes" at bounding box center [177, 213] width 96 height 15
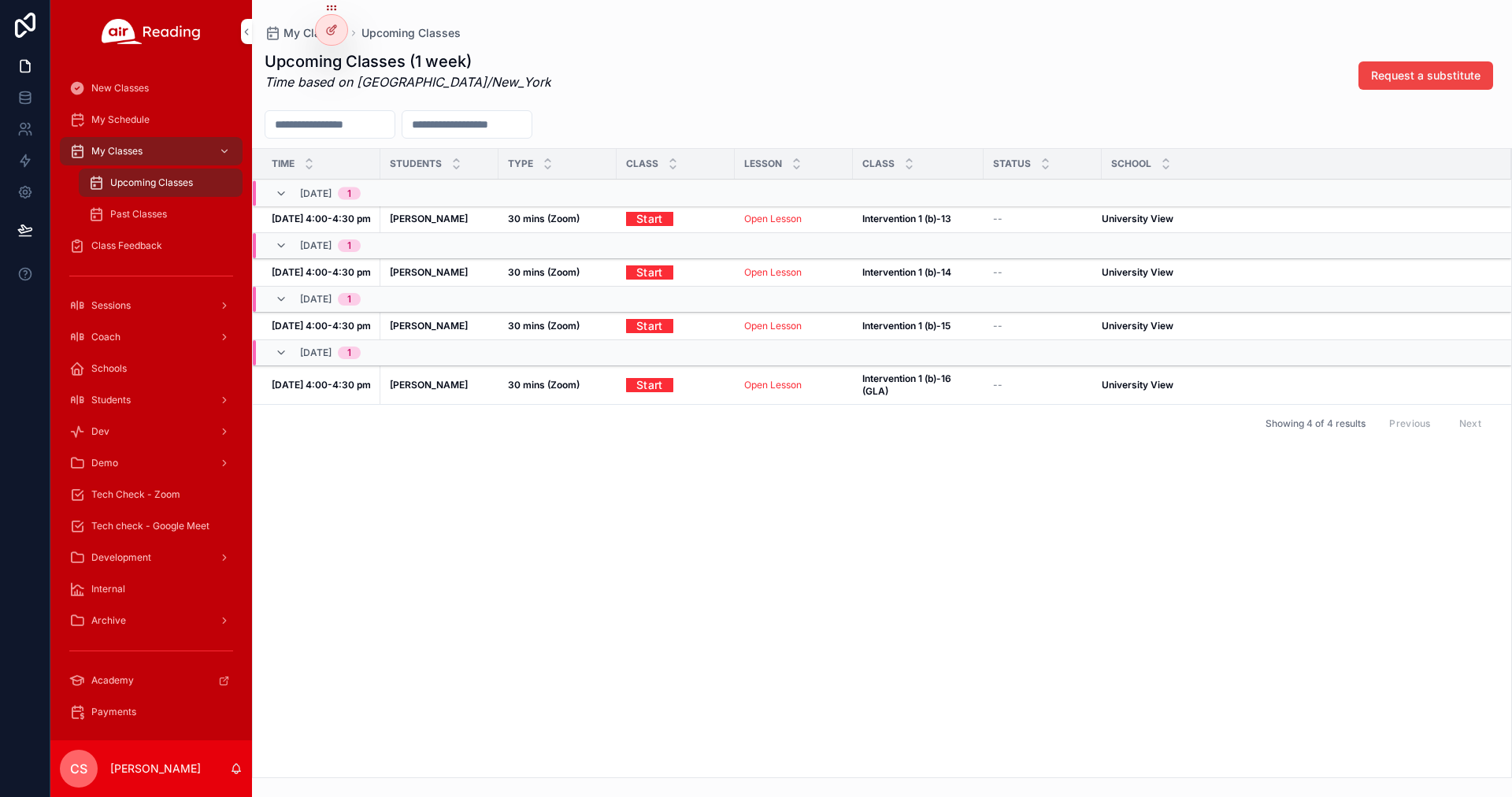
click at [339, 220] on strong "[DATE] 4:00-4:30 pm" at bounding box center [321, 219] width 99 height 12
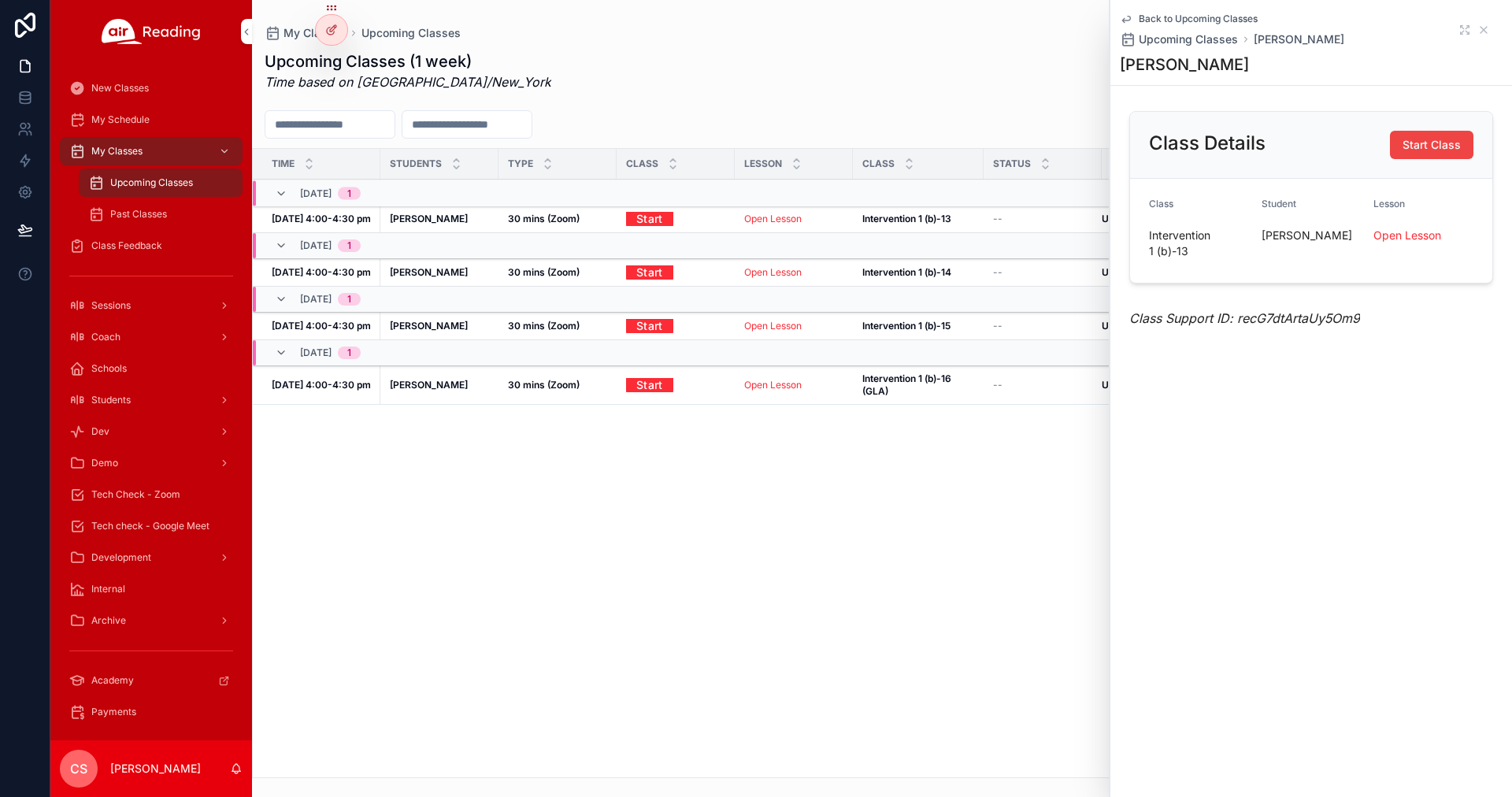
click at [339, 220] on strong "[DATE] 4:00-4:30 pm" at bounding box center [321, 219] width 99 height 12
click at [134, 243] on span "Class Feedback" at bounding box center [127, 245] width 71 height 13
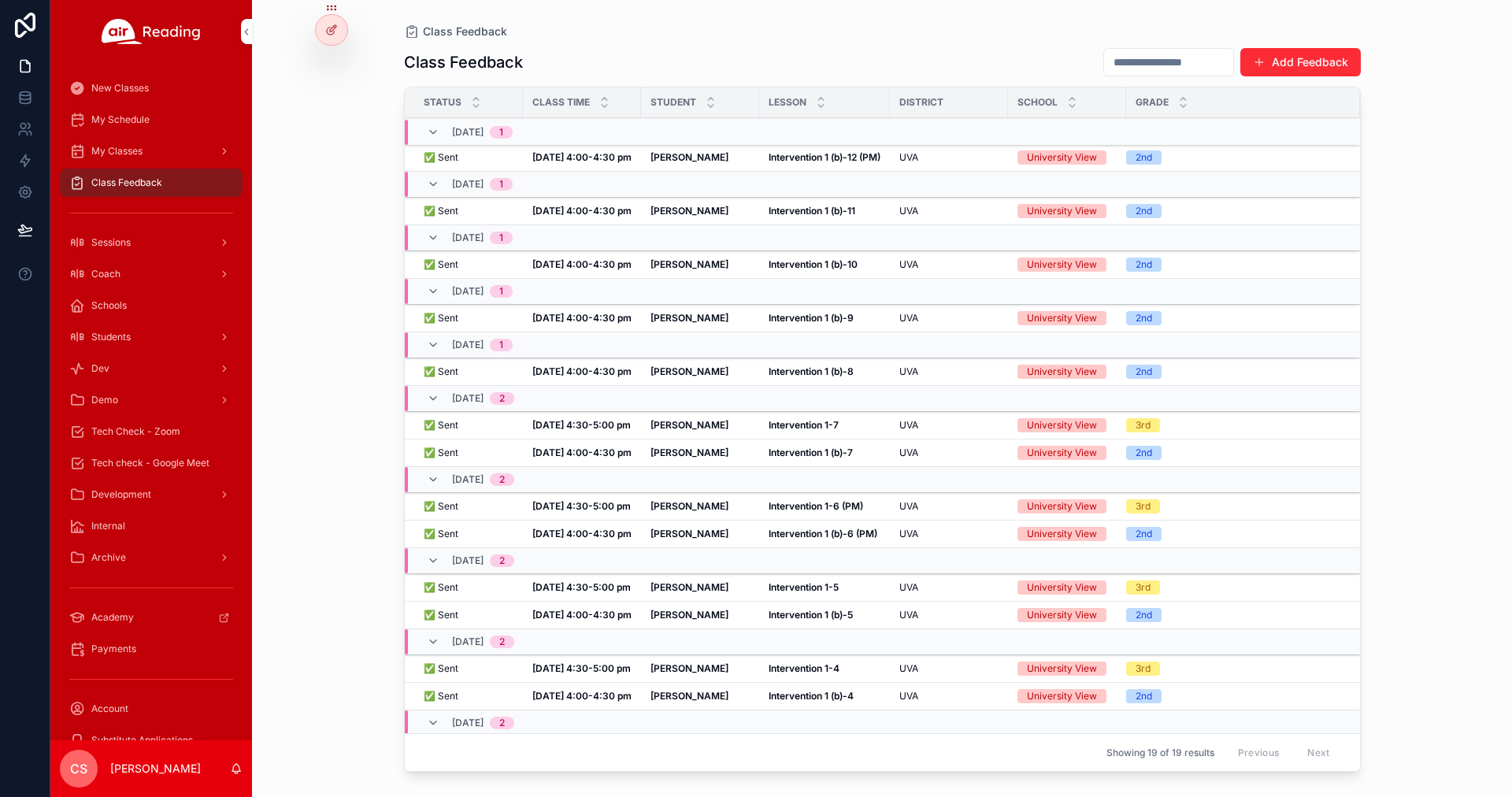
click at [99, 116] on span "My Schedule" at bounding box center [121, 119] width 58 height 13
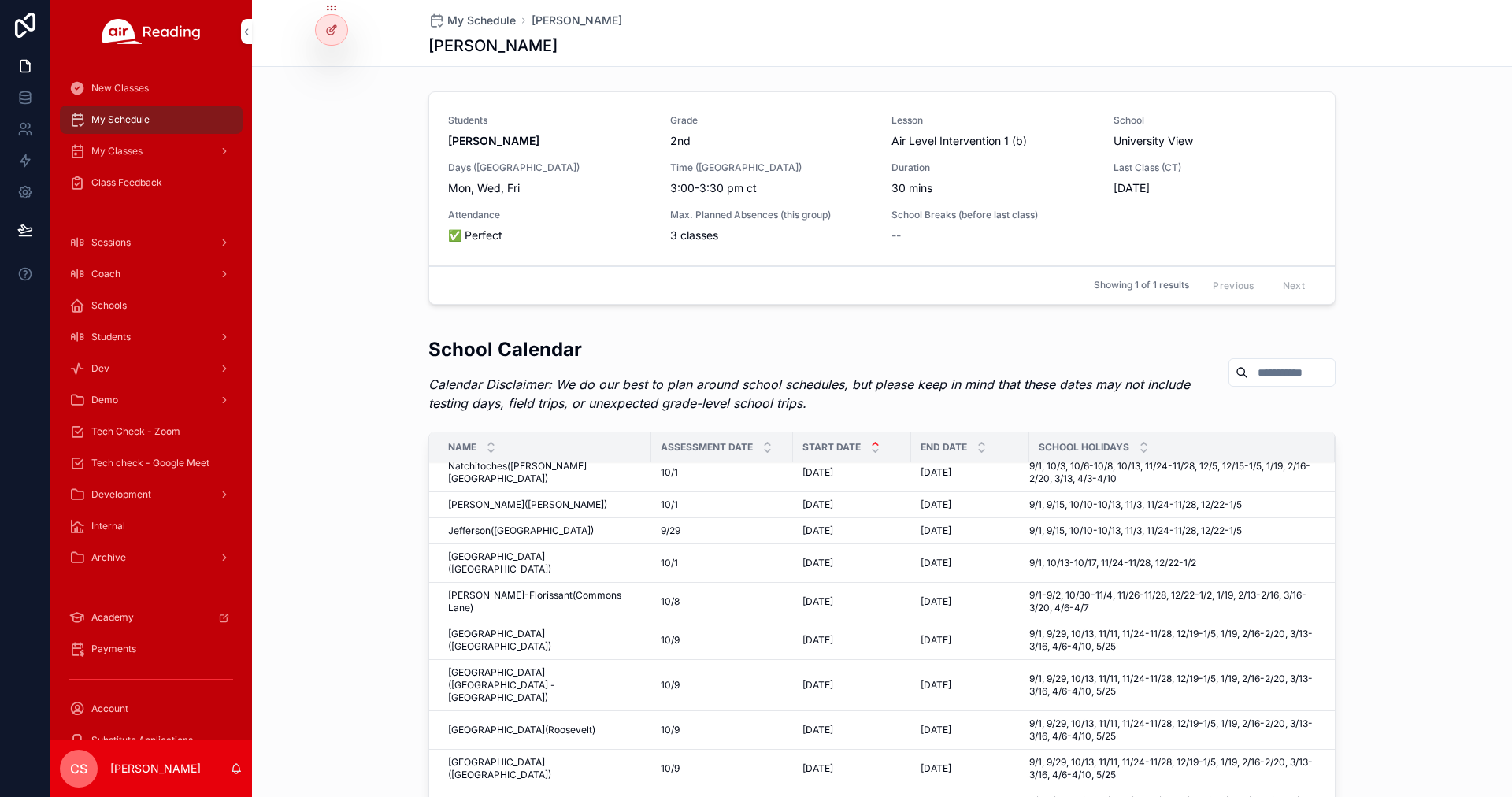
scroll to position [36, 0]
click at [745, 362] on input "scrollable content" at bounding box center [1291, 373] width 87 height 22
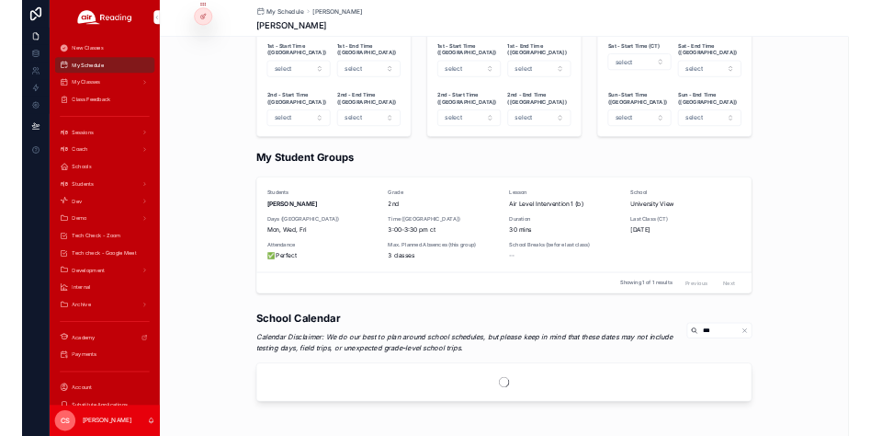
scroll to position [1593, 0]
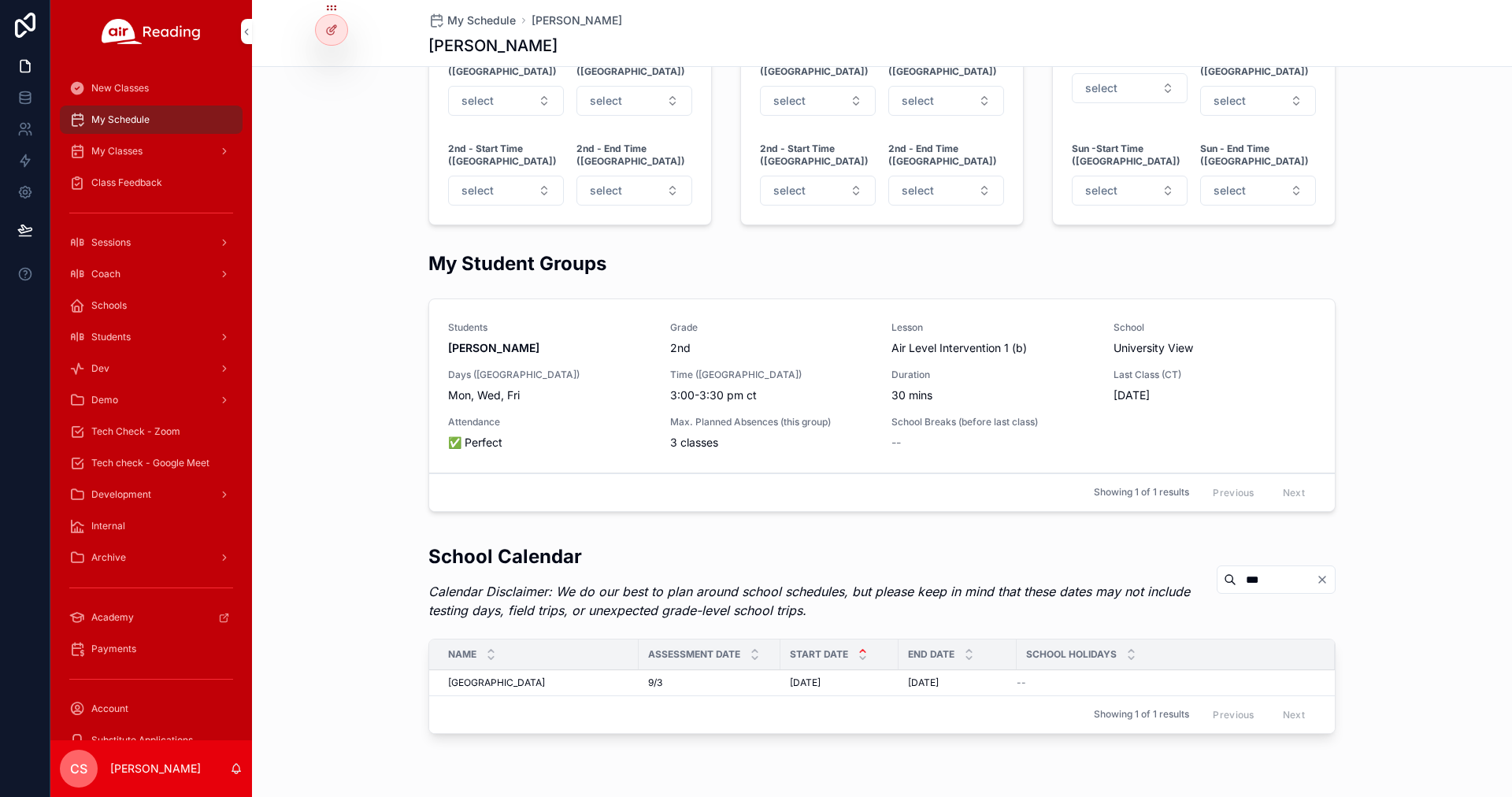
type input "***"
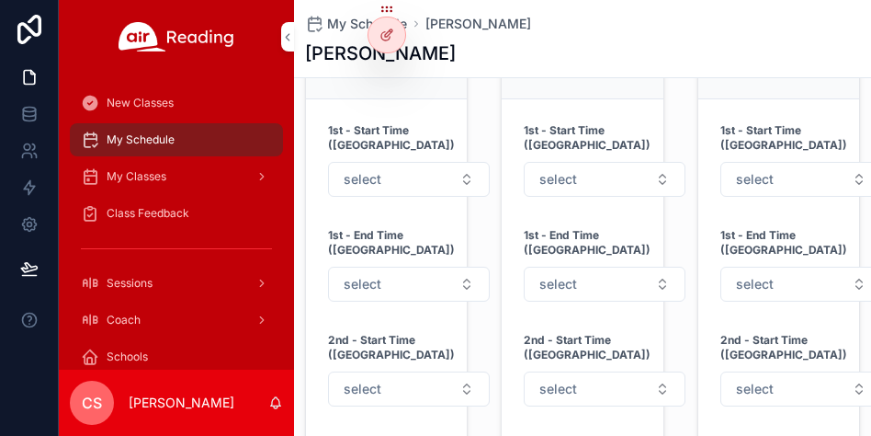
scroll to position [2638, 0]
